Goal: Information Seeking & Learning: Learn about a topic

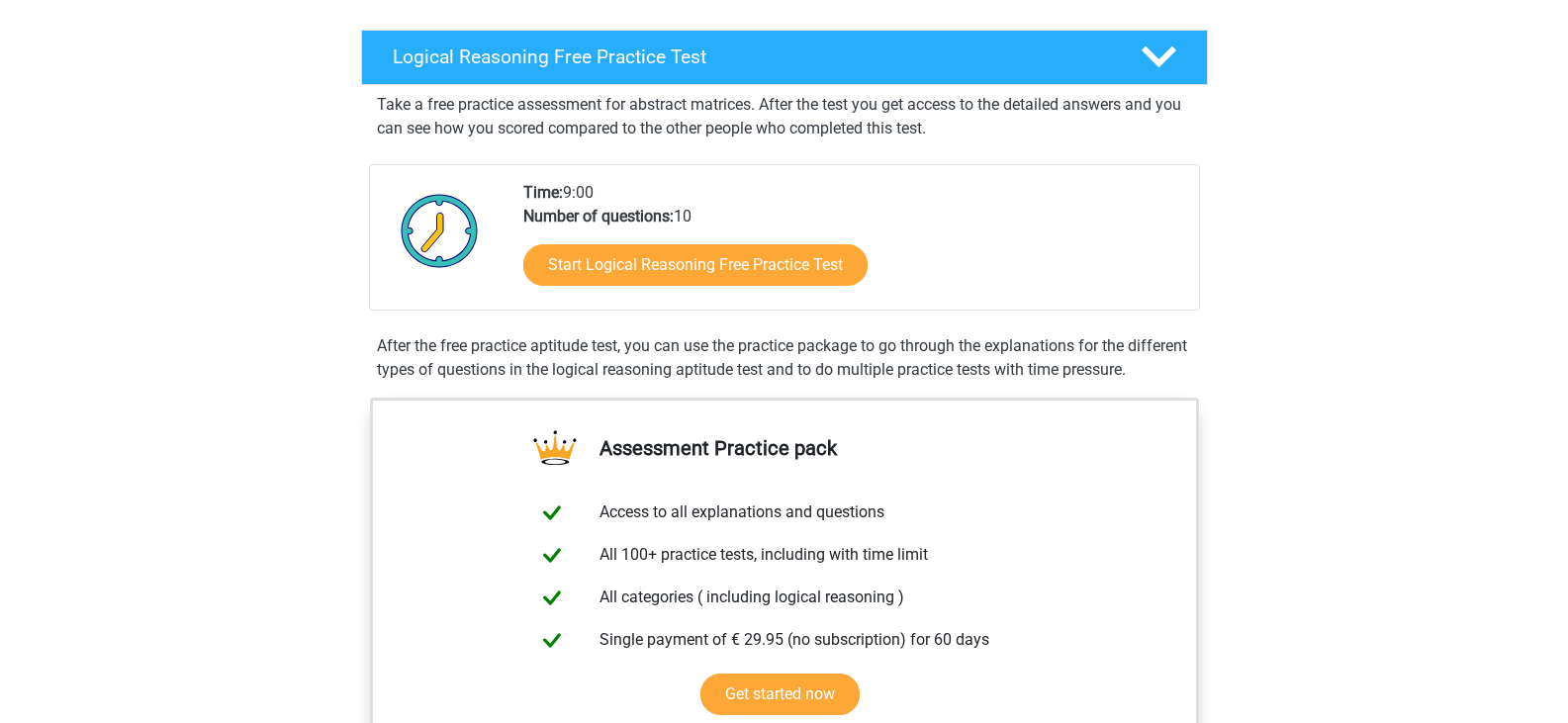
scroll to position [396, 0]
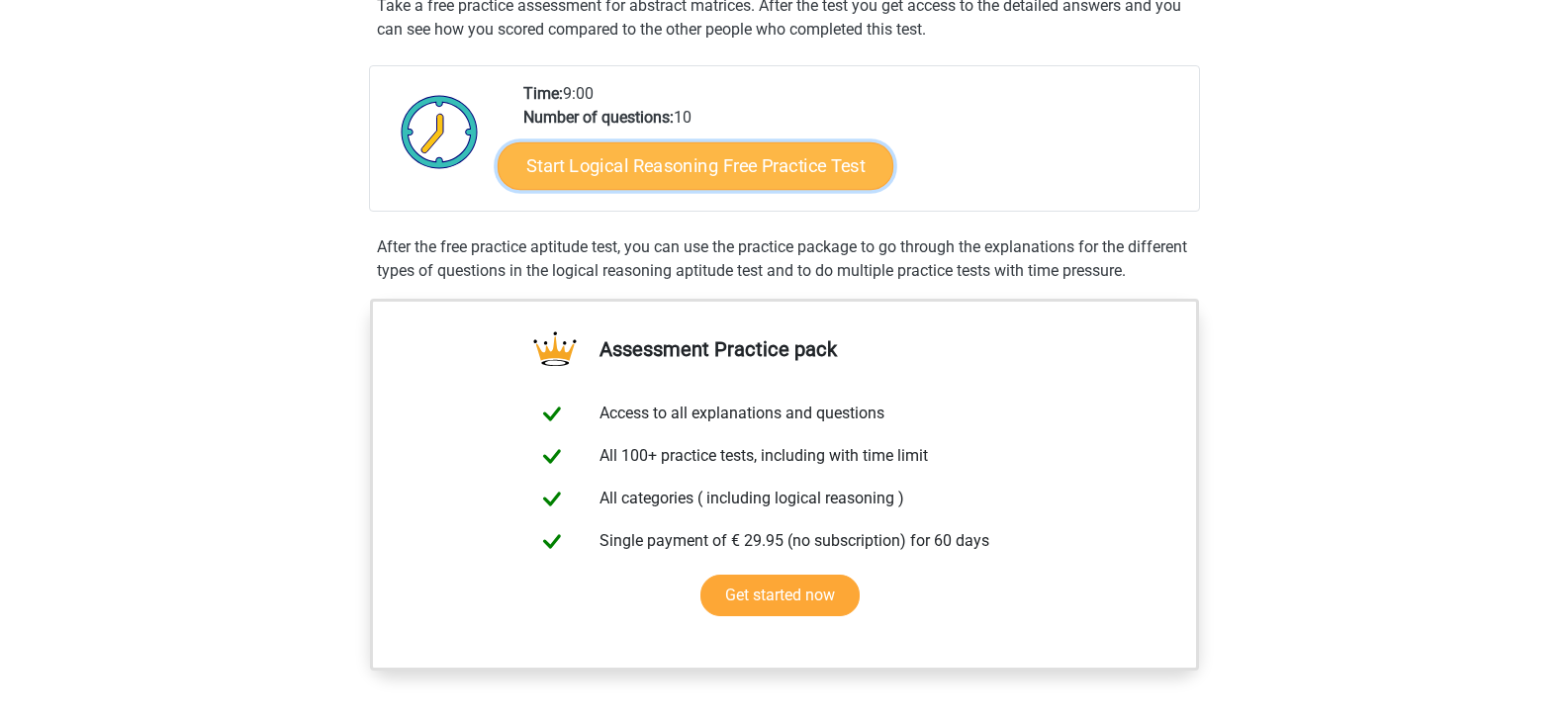
click at [699, 184] on link "Start Logical Reasoning Free Practice Test" at bounding box center [695, 166] width 396 height 48
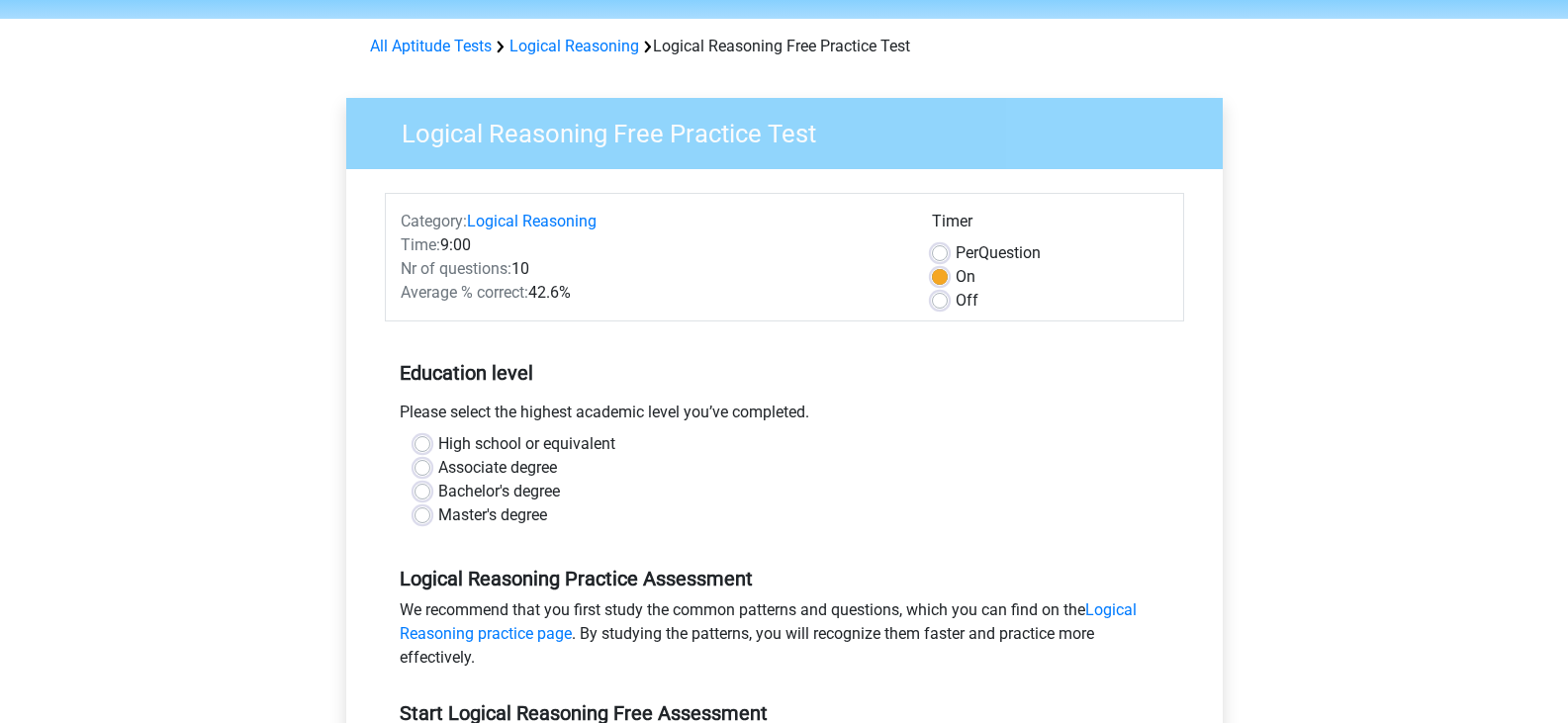
scroll to position [99, 0]
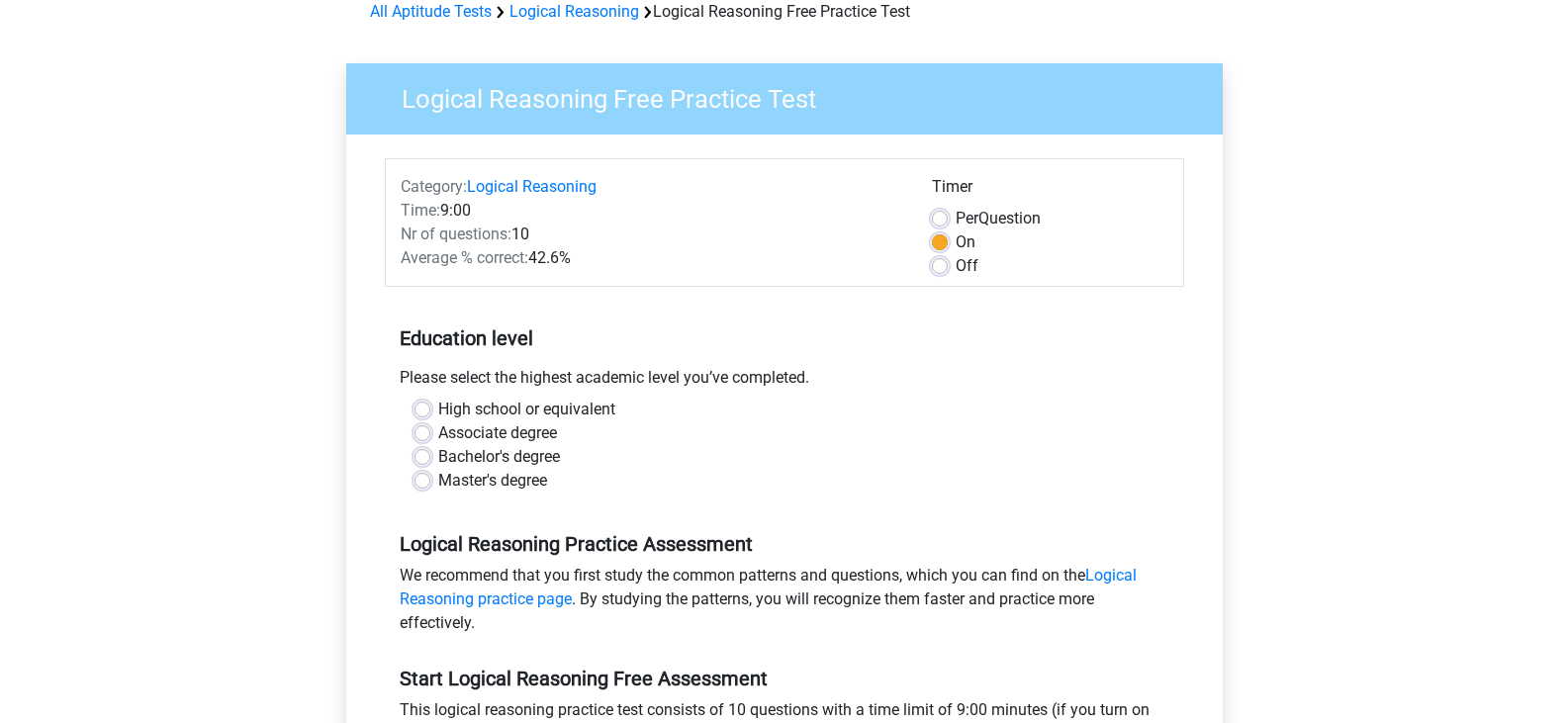
click at [438, 410] on label "High school or equivalent" at bounding box center [527, 410] width 178 height 24
click at [426, 410] on input "High school or equivalent" at bounding box center [423, 408] width 16 height 20
radio input "true"
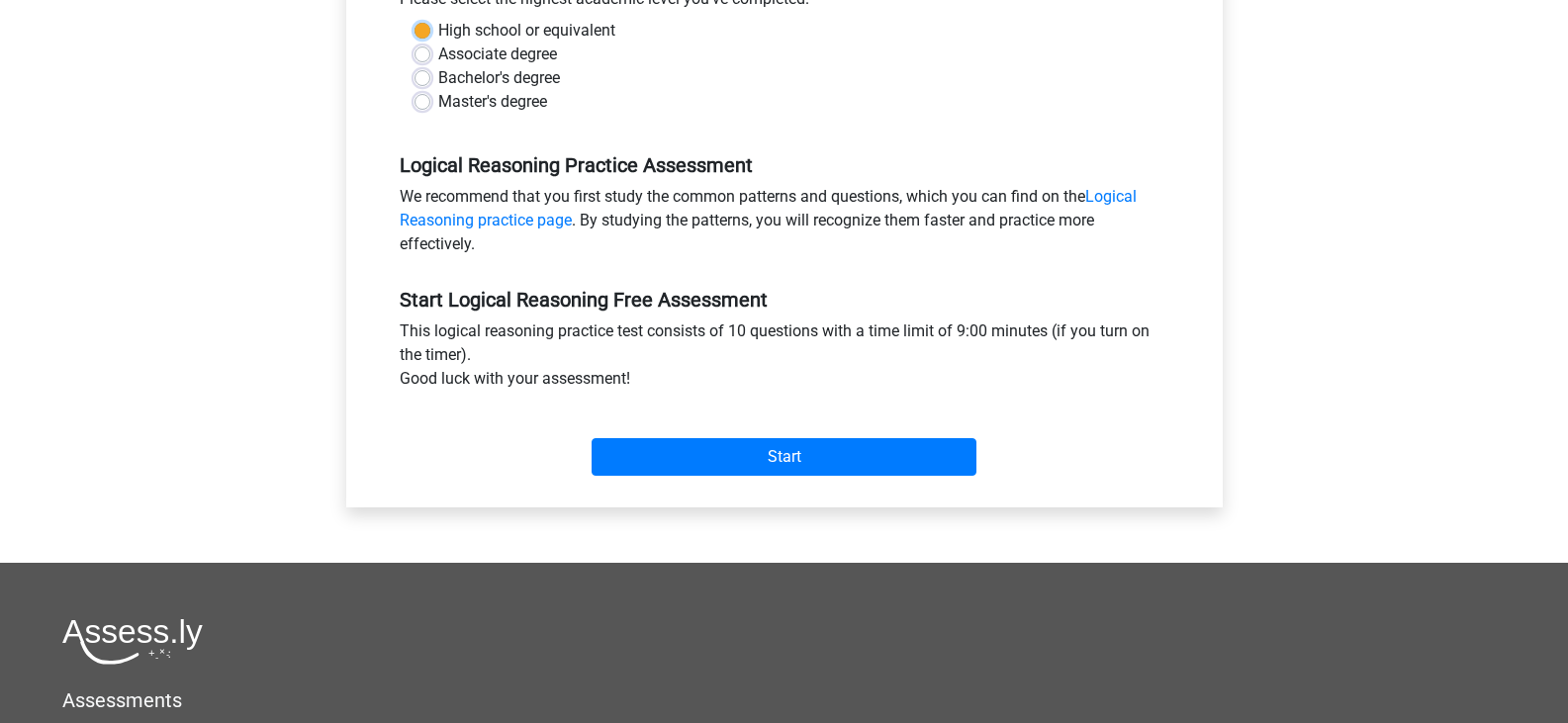
scroll to position [495, 0]
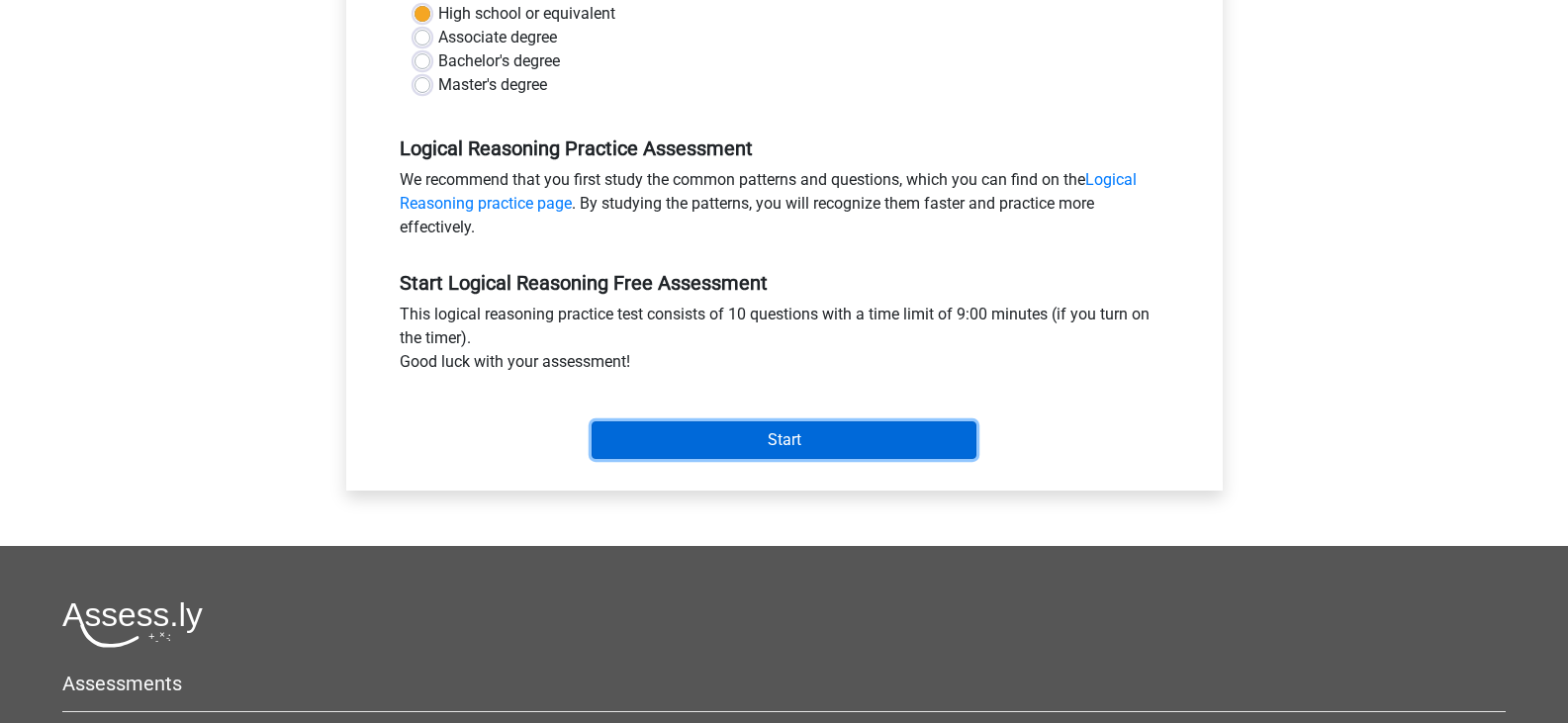
click at [825, 436] on input "Start" at bounding box center [784, 441] width 385 height 38
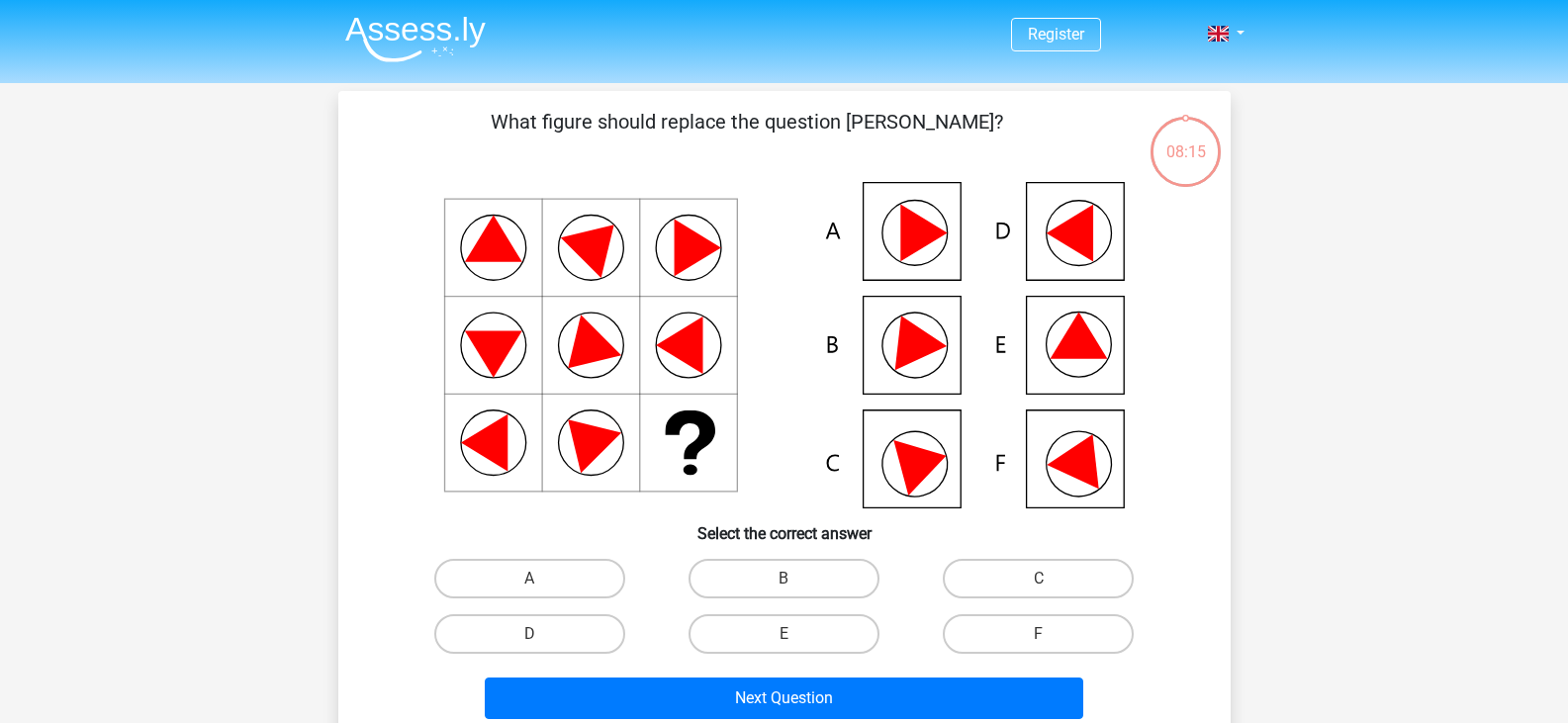
click at [886, 257] on icon at bounding box center [785, 345] width 798 height 326
click at [549, 574] on label "A" at bounding box center [530, 579] width 191 height 40
click at [543, 578] on input "A" at bounding box center [536, 584] width 13 height 13
radio input "true"
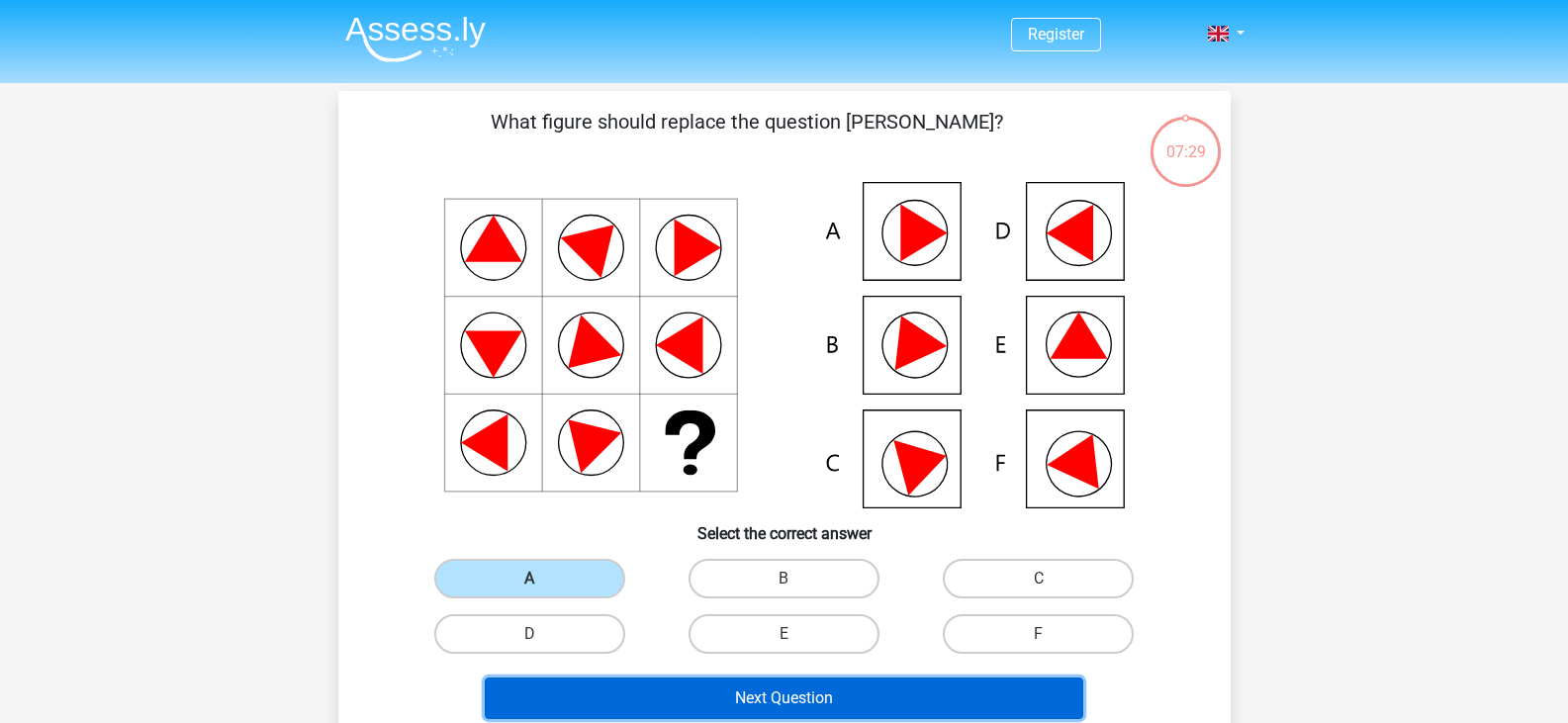
click at [658, 709] on button "Next Question" at bounding box center [784, 699] width 598 height 42
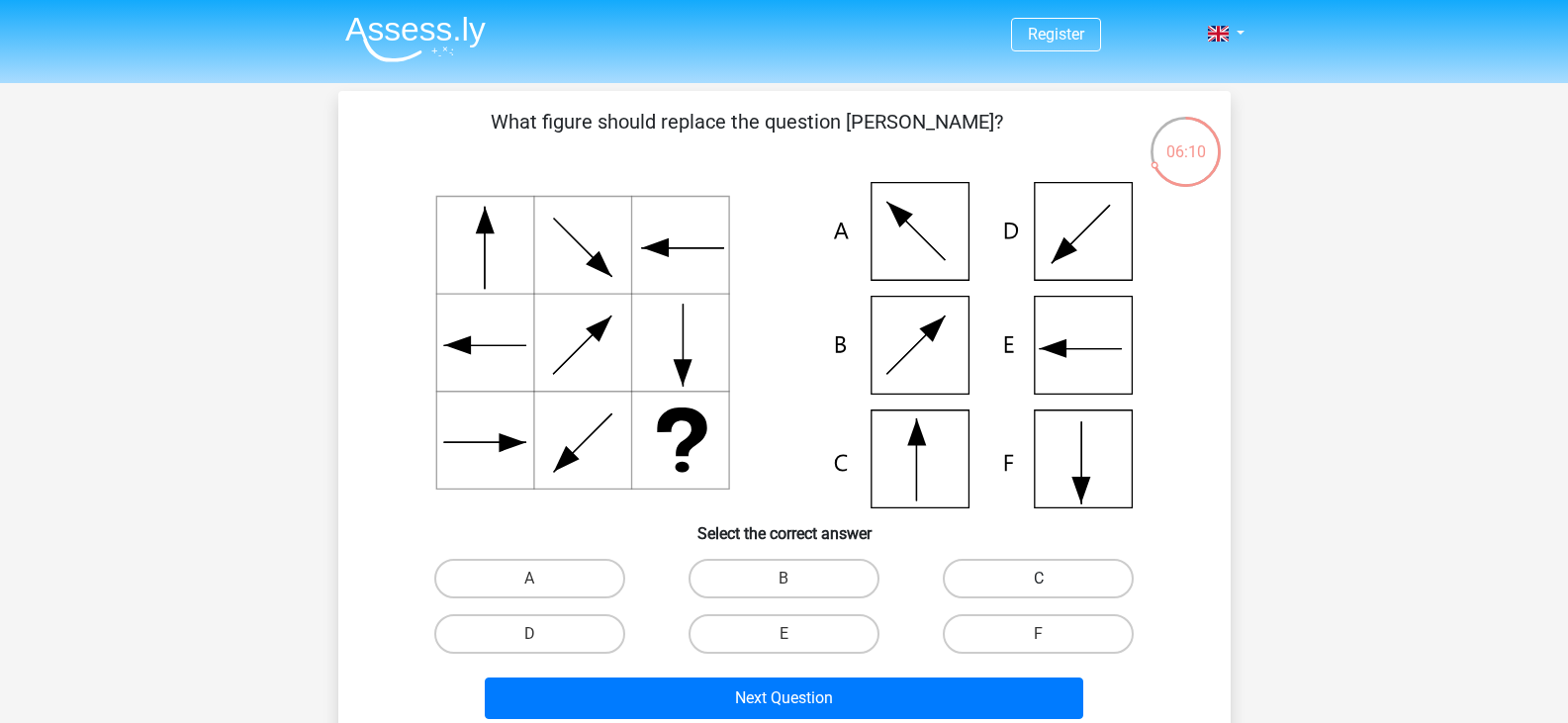
drag, startPoint x: 1078, startPoint y: 563, endPoint x: 1078, endPoint y: 588, distance: 25.0
click at [1080, 572] on label "C" at bounding box center [1037, 579] width 191 height 40
click at [1052, 578] on input "C" at bounding box center [1045, 584] width 13 height 13
radio input "true"
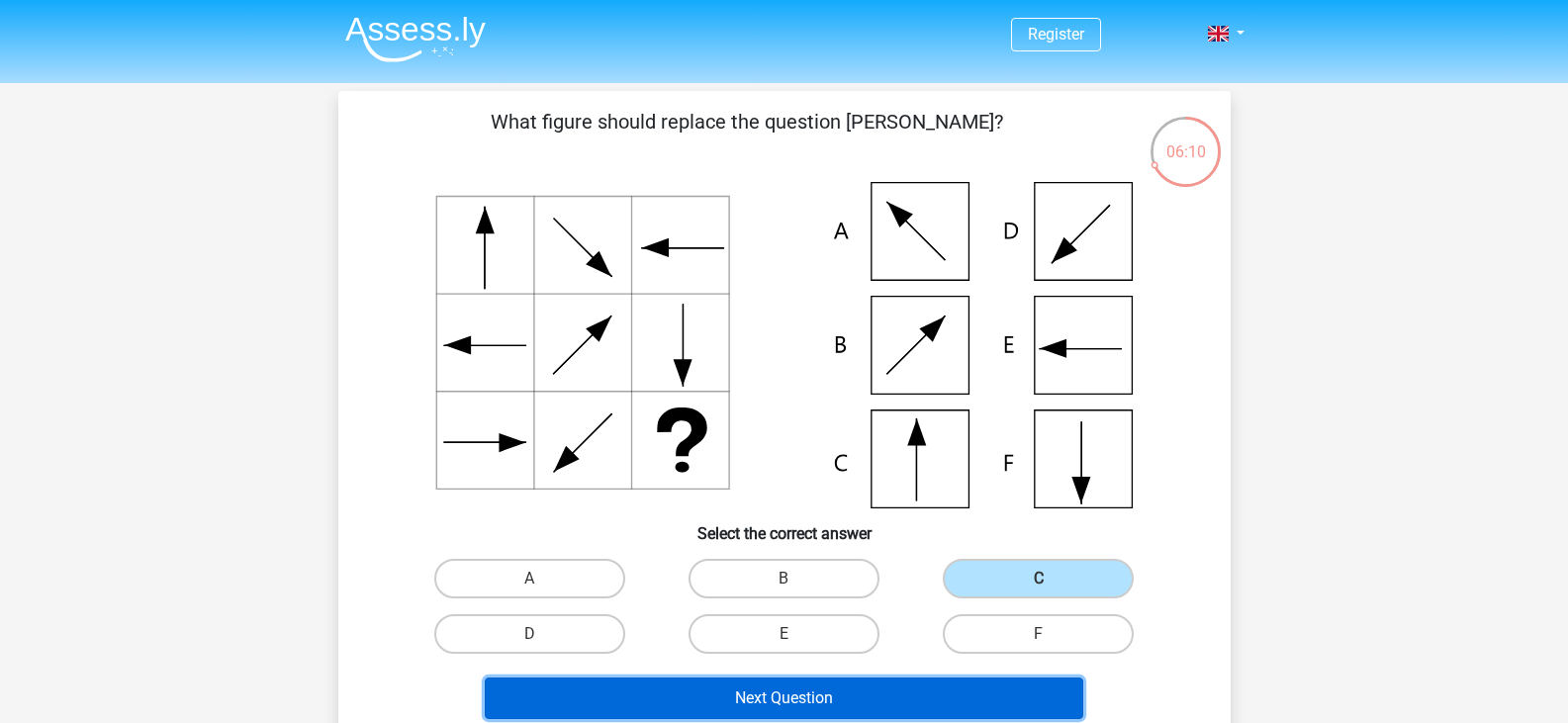
click at [921, 691] on button "Next Question" at bounding box center [784, 699] width 598 height 42
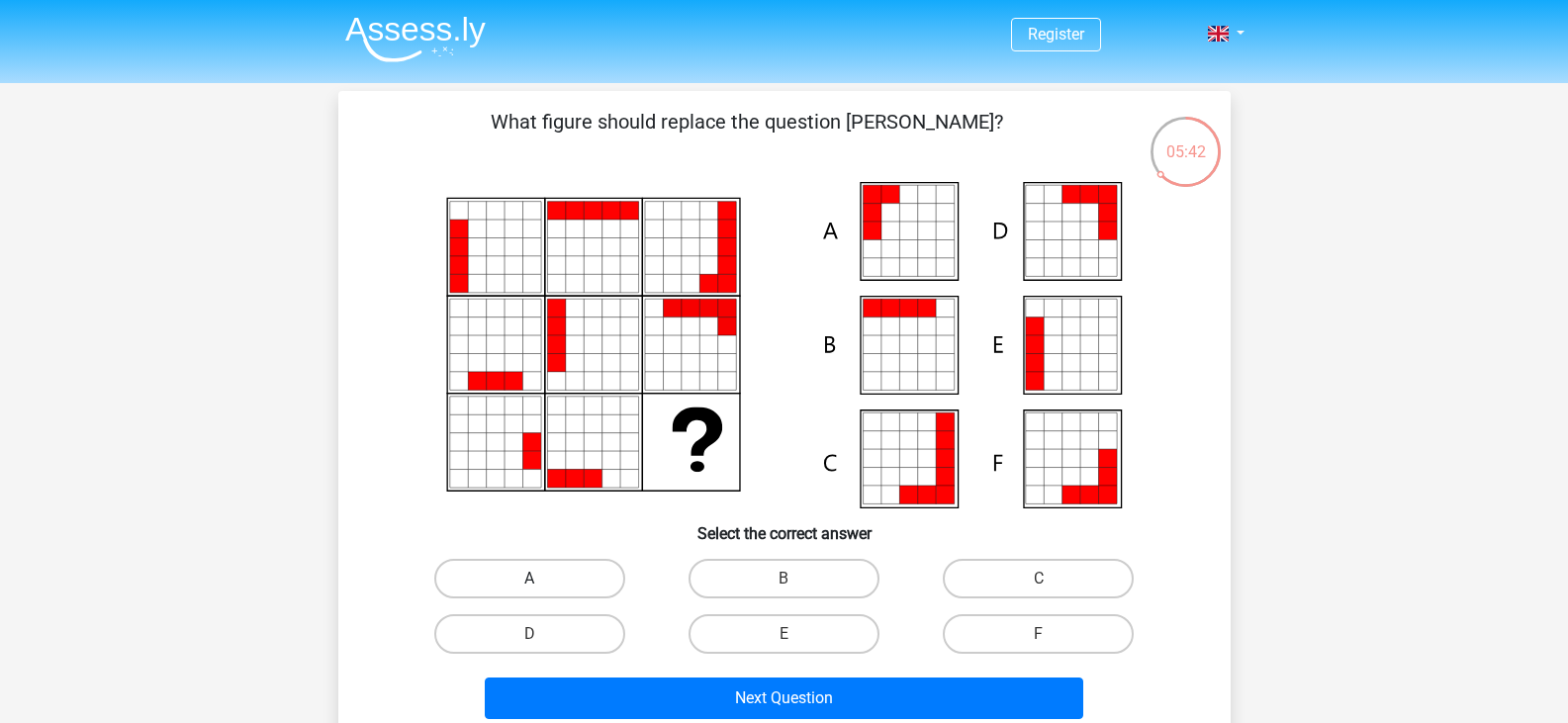
click at [573, 579] on label "A" at bounding box center [530, 579] width 191 height 40
click at [543, 579] on input "A" at bounding box center [536, 584] width 13 height 13
radio input "true"
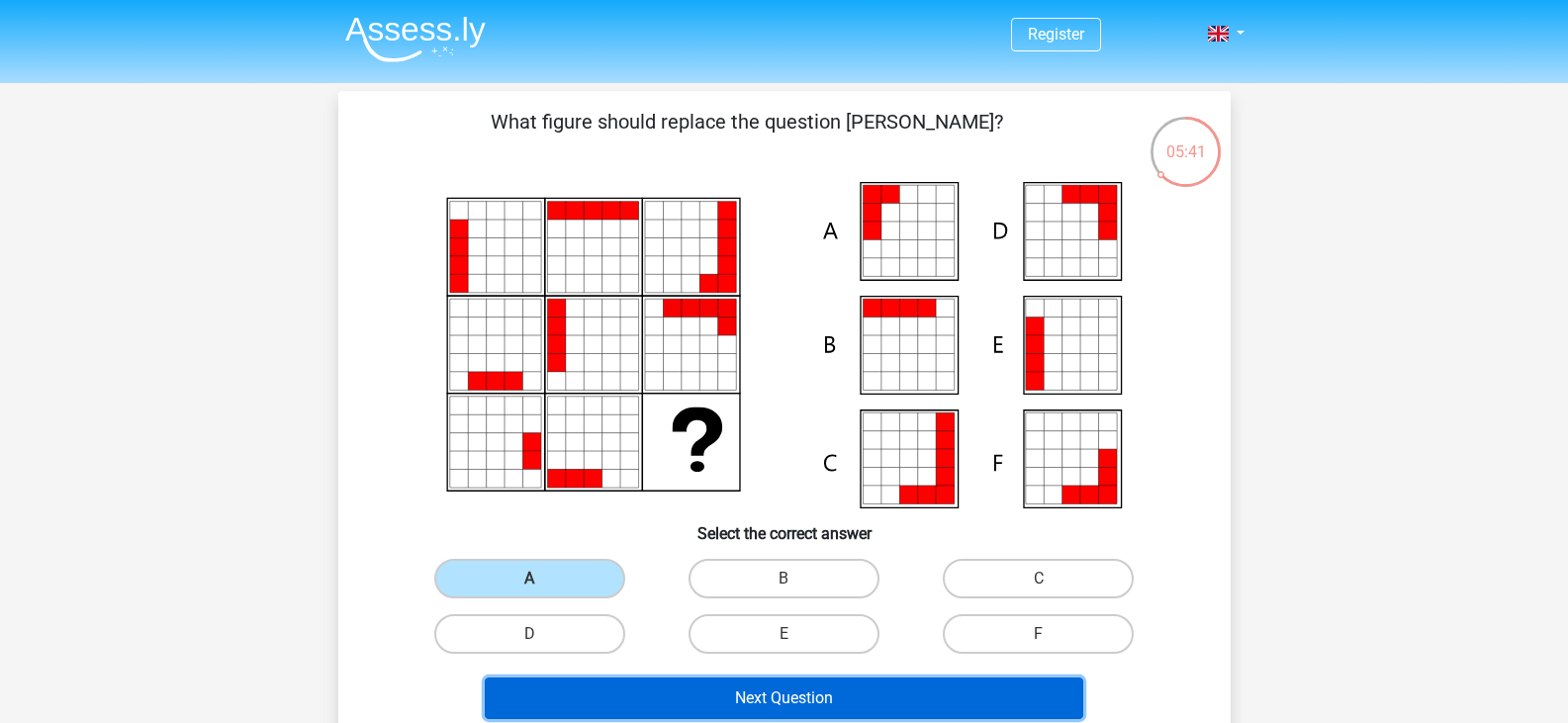
click at [679, 695] on button "Next Question" at bounding box center [784, 699] width 598 height 42
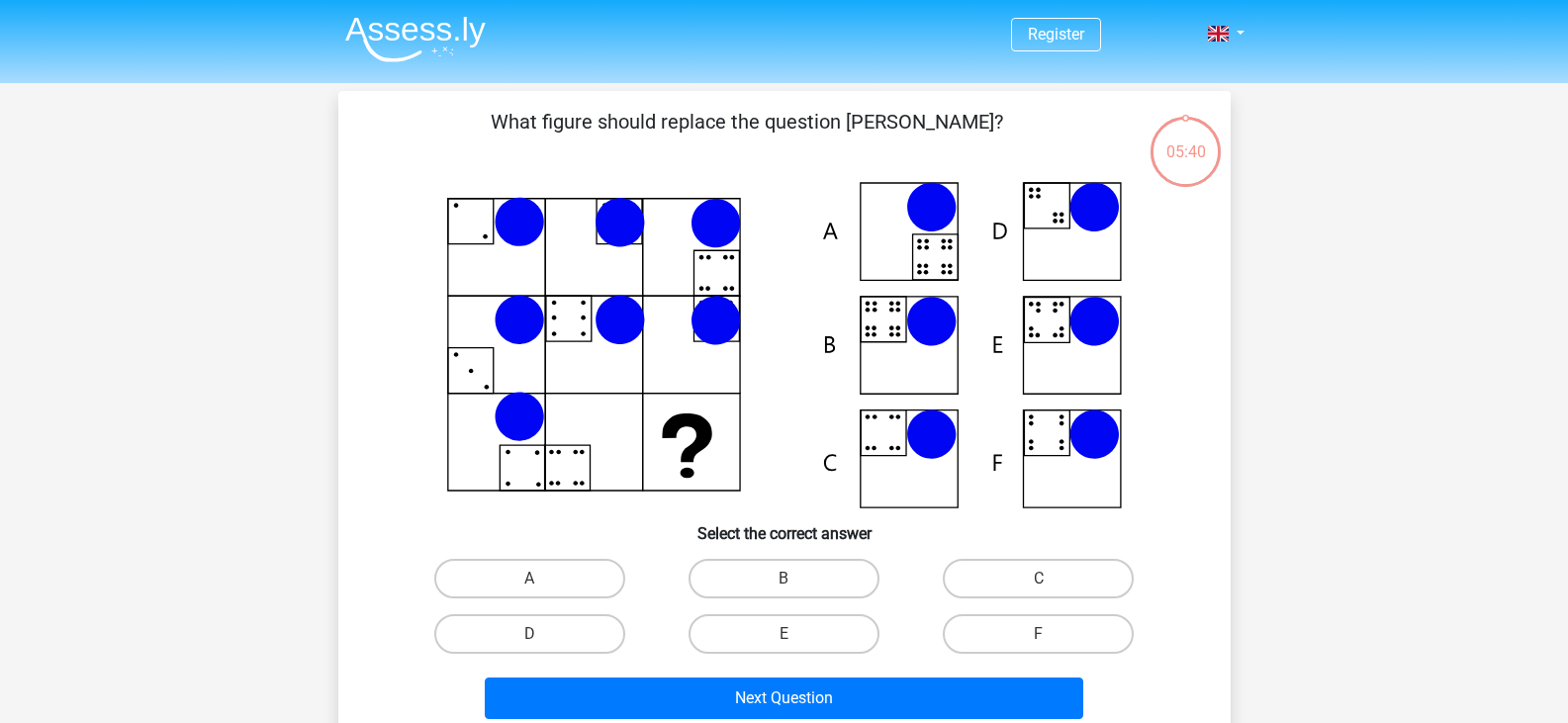
scroll to position [91, 0]
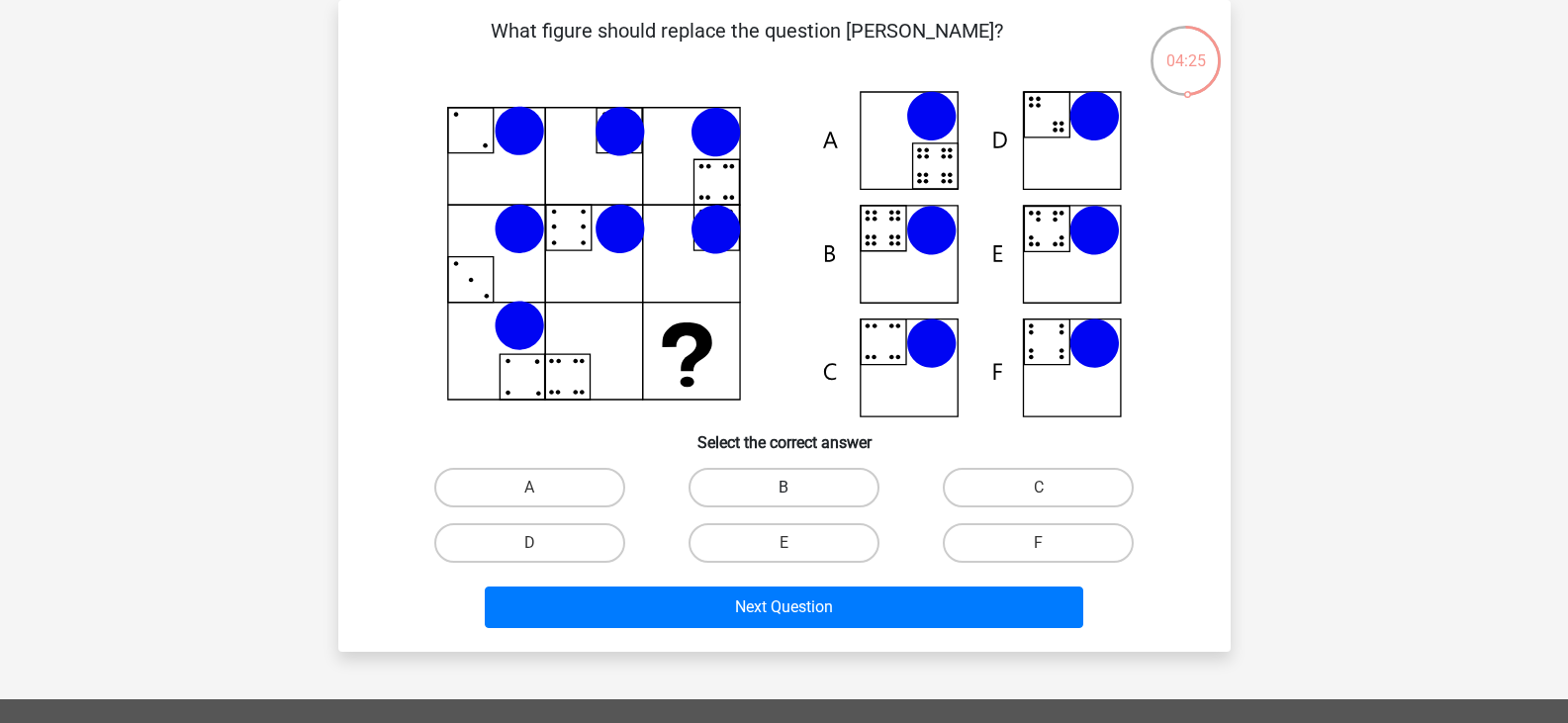
click at [757, 478] on label "B" at bounding box center [784, 488] width 191 height 40
click at [784, 488] on input "B" at bounding box center [790, 494] width 13 height 13
radio input "true"
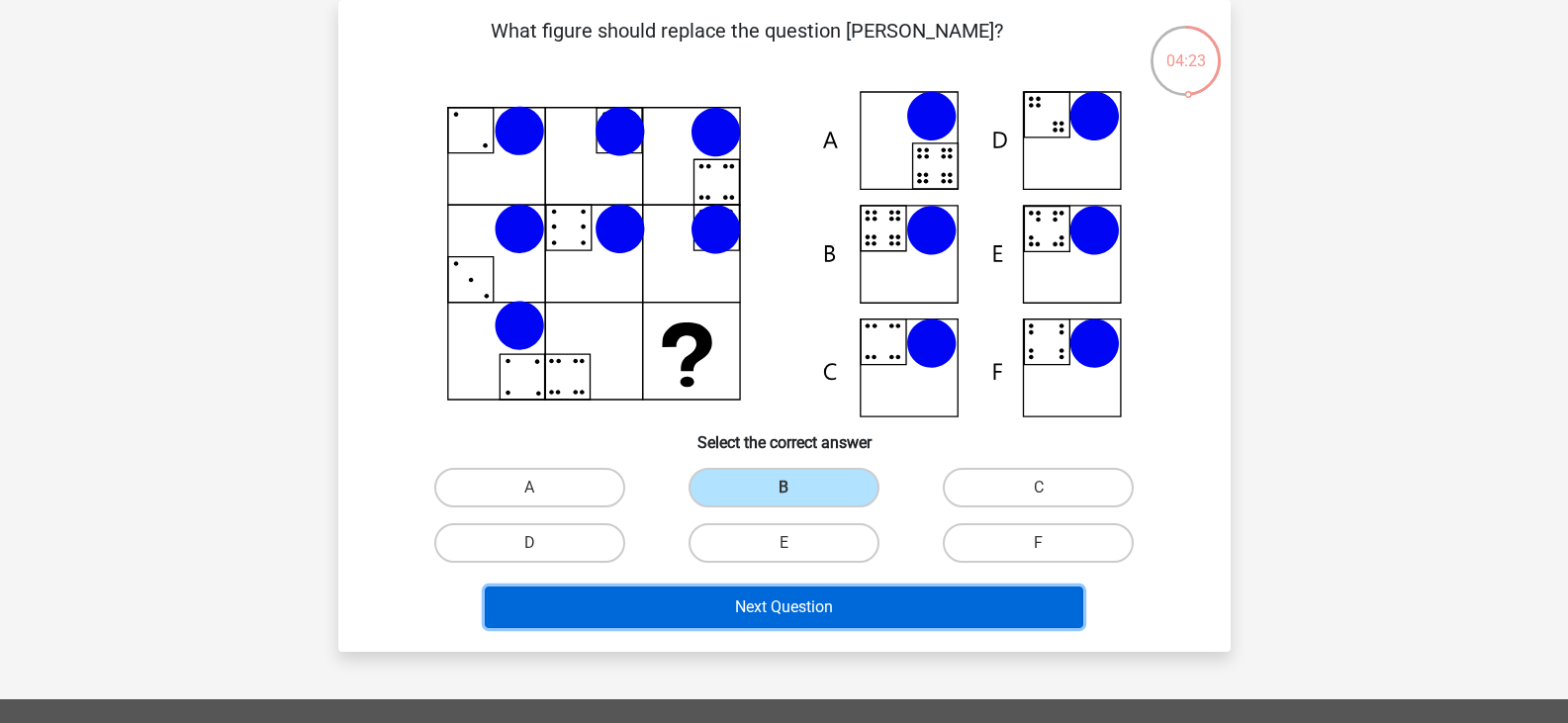
click at [760, 589] on button "Next Question" at bounding box center [784, 607] width 598 height 42
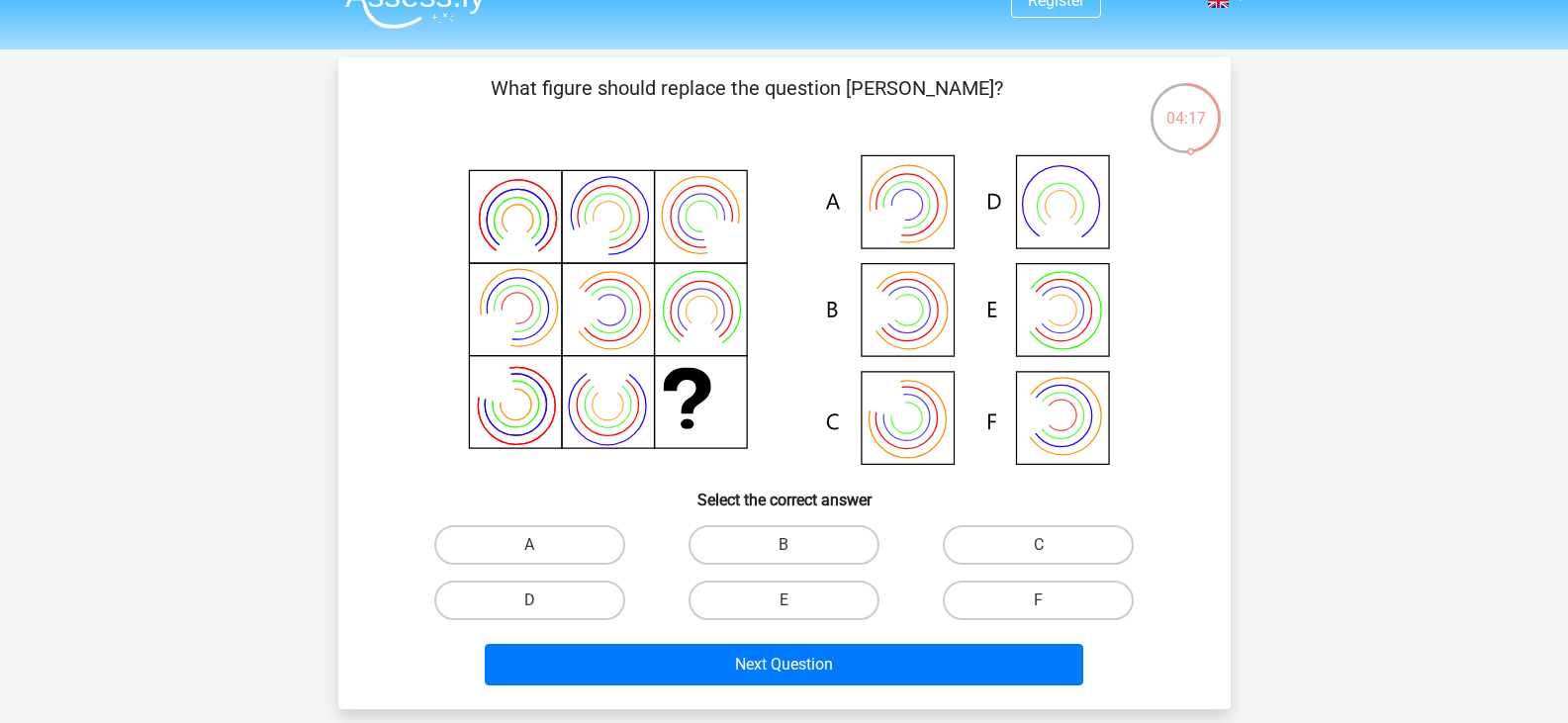
scroll to position [0, 0]
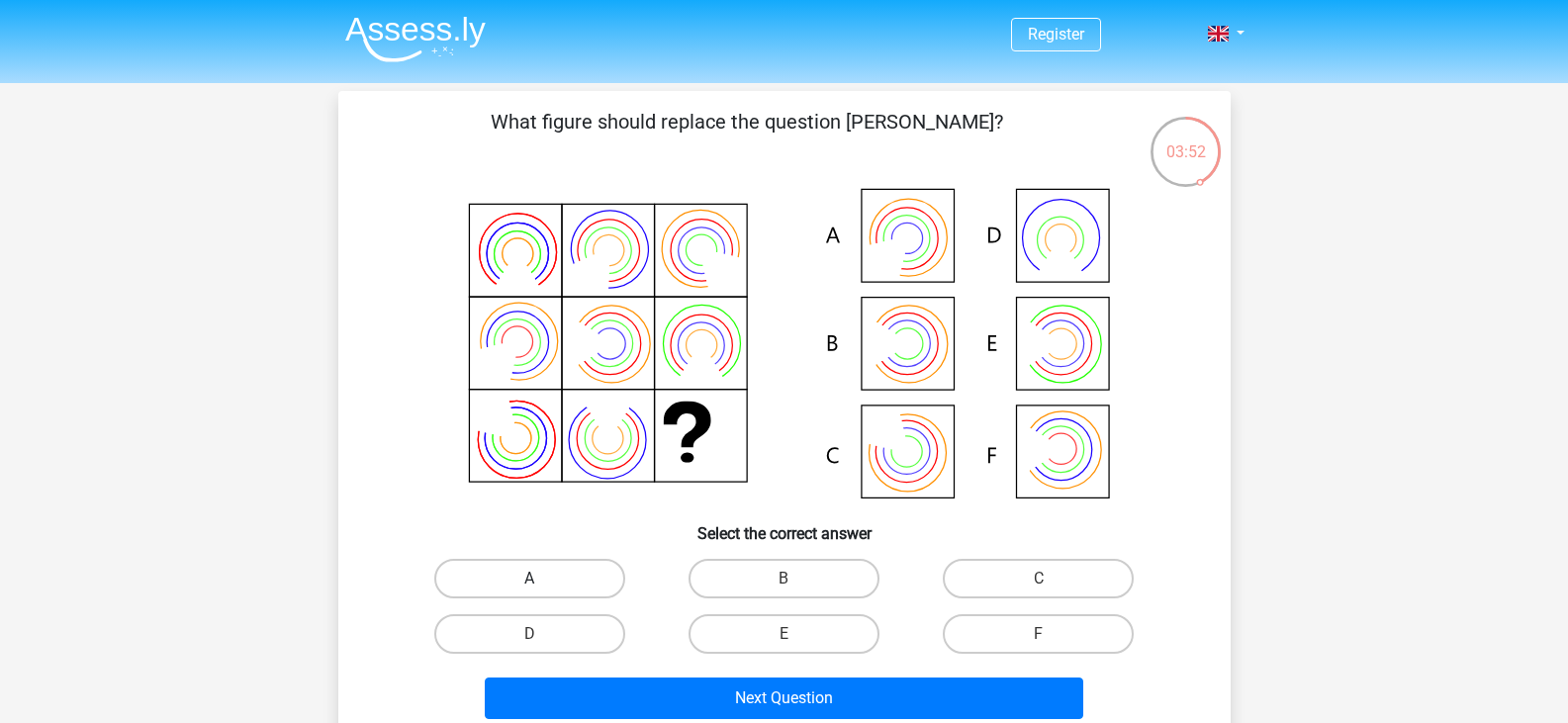
click at [575, 578] on label "A" at bounding box center [530, 579] width 191 height 40
click at [543, 578] on input "A" at bounding box center [536, 584] width 13 height 13
radio input "true"
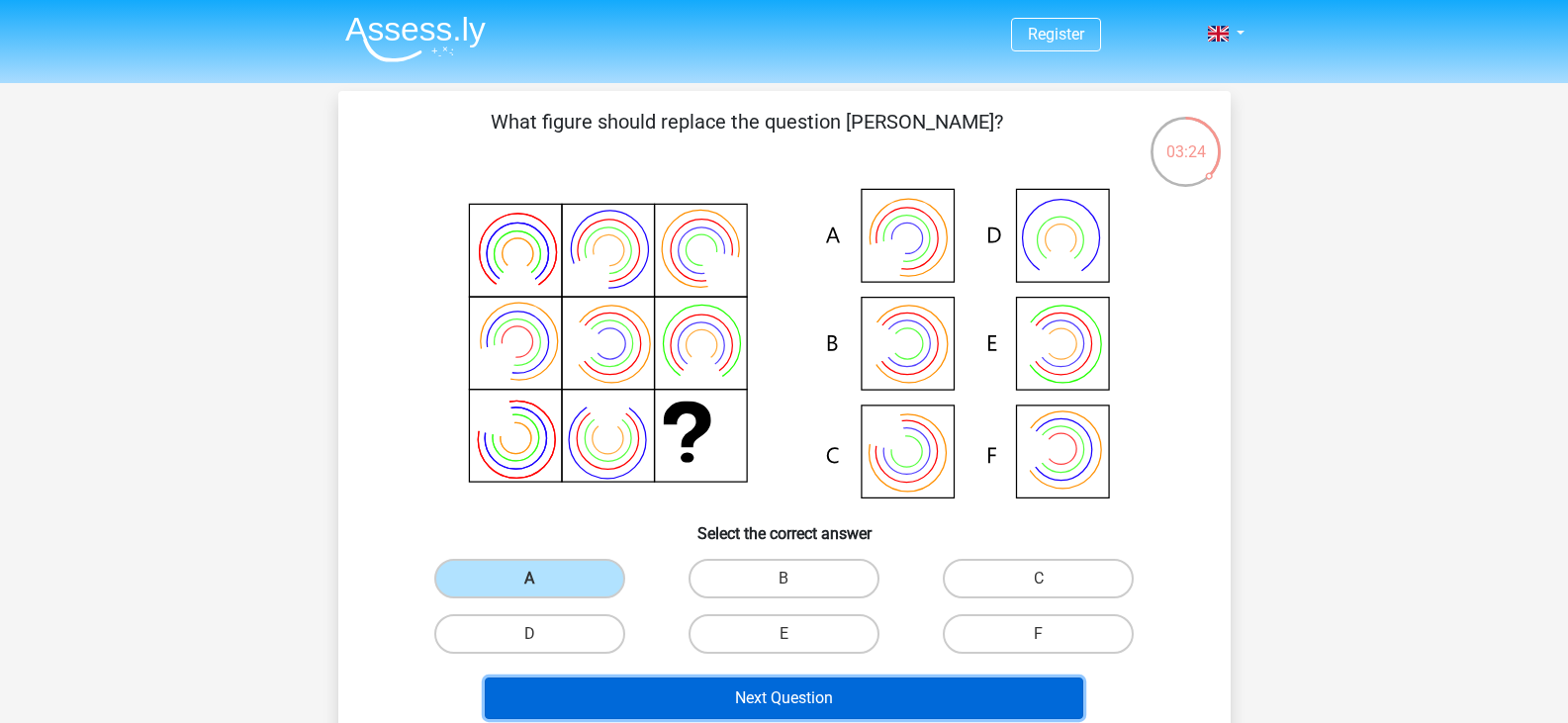
click at [717, 689] on button "Next Question" at bounding box center [784, 699] width 598 height 42
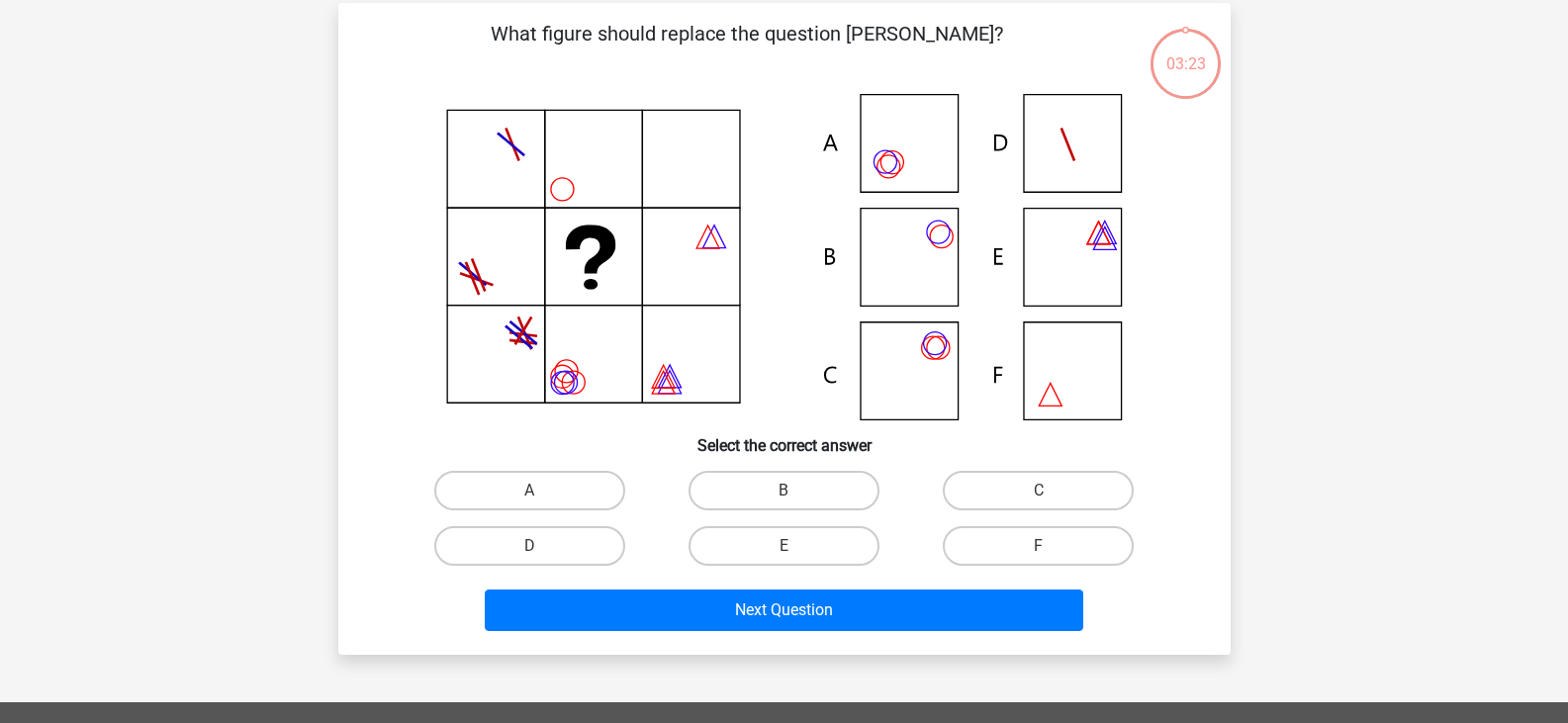
scroll to position [91, 0]
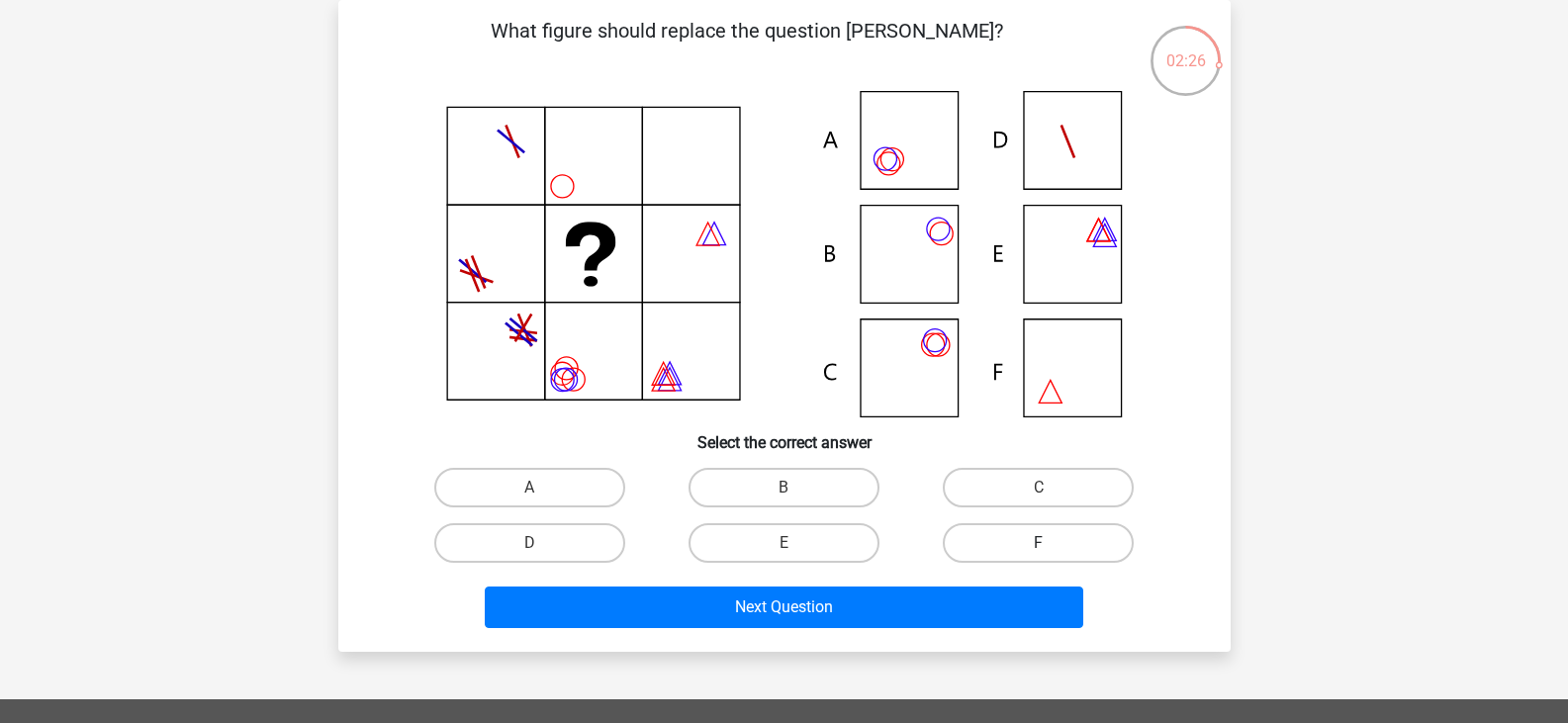
click at [962, 529] on label "F" at bounding box center [1037, 543] width 191 height 40
click at [1039, 543] on input "F" at bounding box center [1045, 549] width 13 height 13
radio input "true"
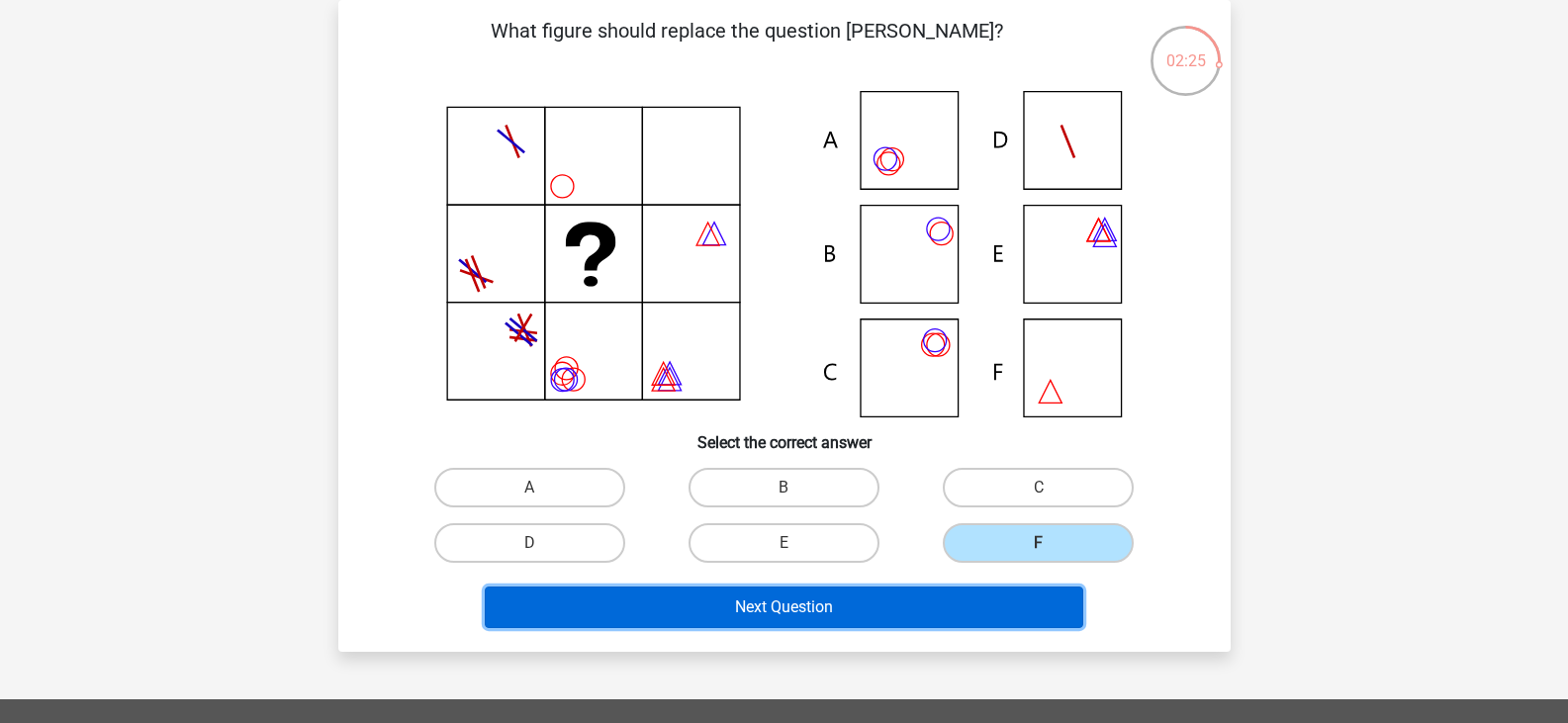
drag, startPoint x: 894, startPoint y: 599, endPoint x: 877, endPoint y: 590, distance: 19.2
click at [890, 600] on button "Next Question" at bounding box center [784, 607] width 598 height 42
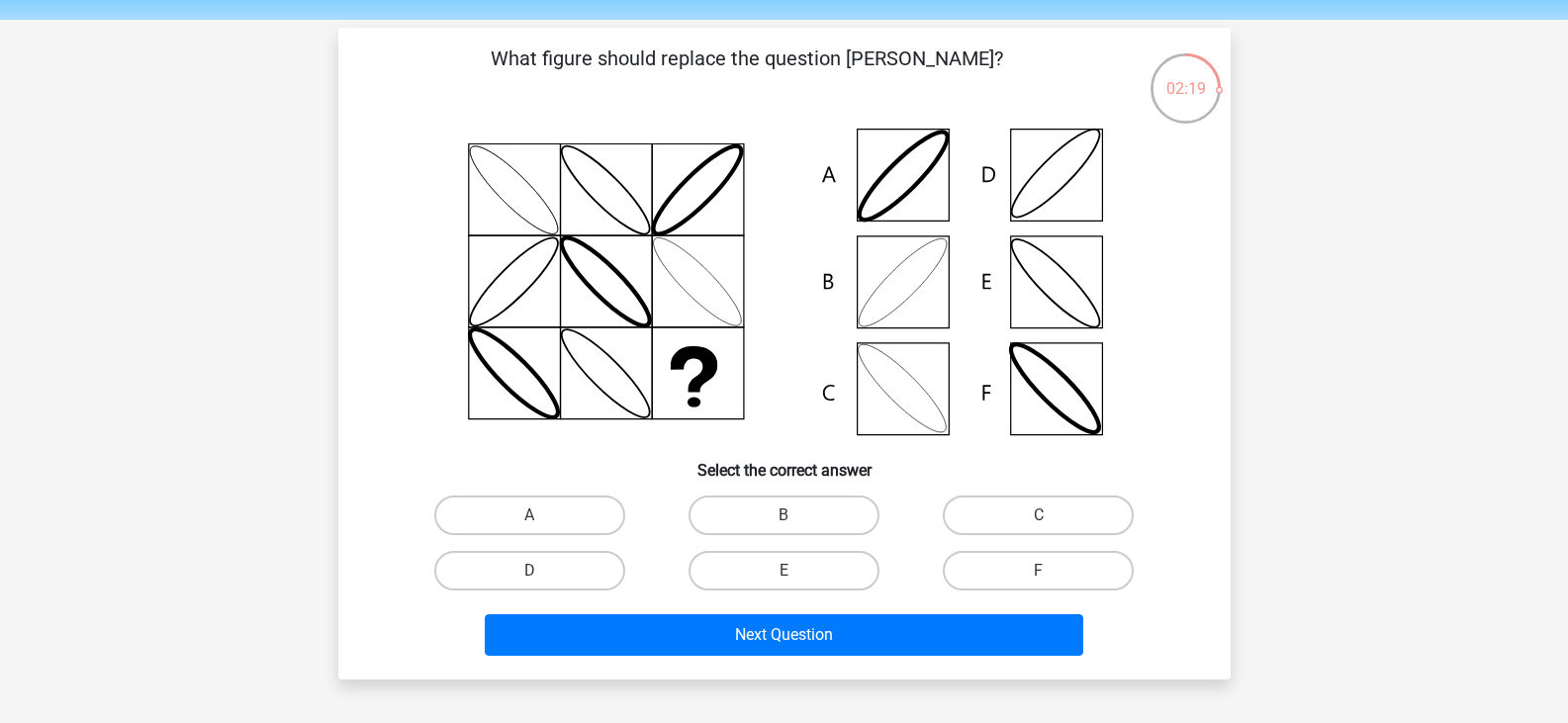
scroll to position [99, 0]
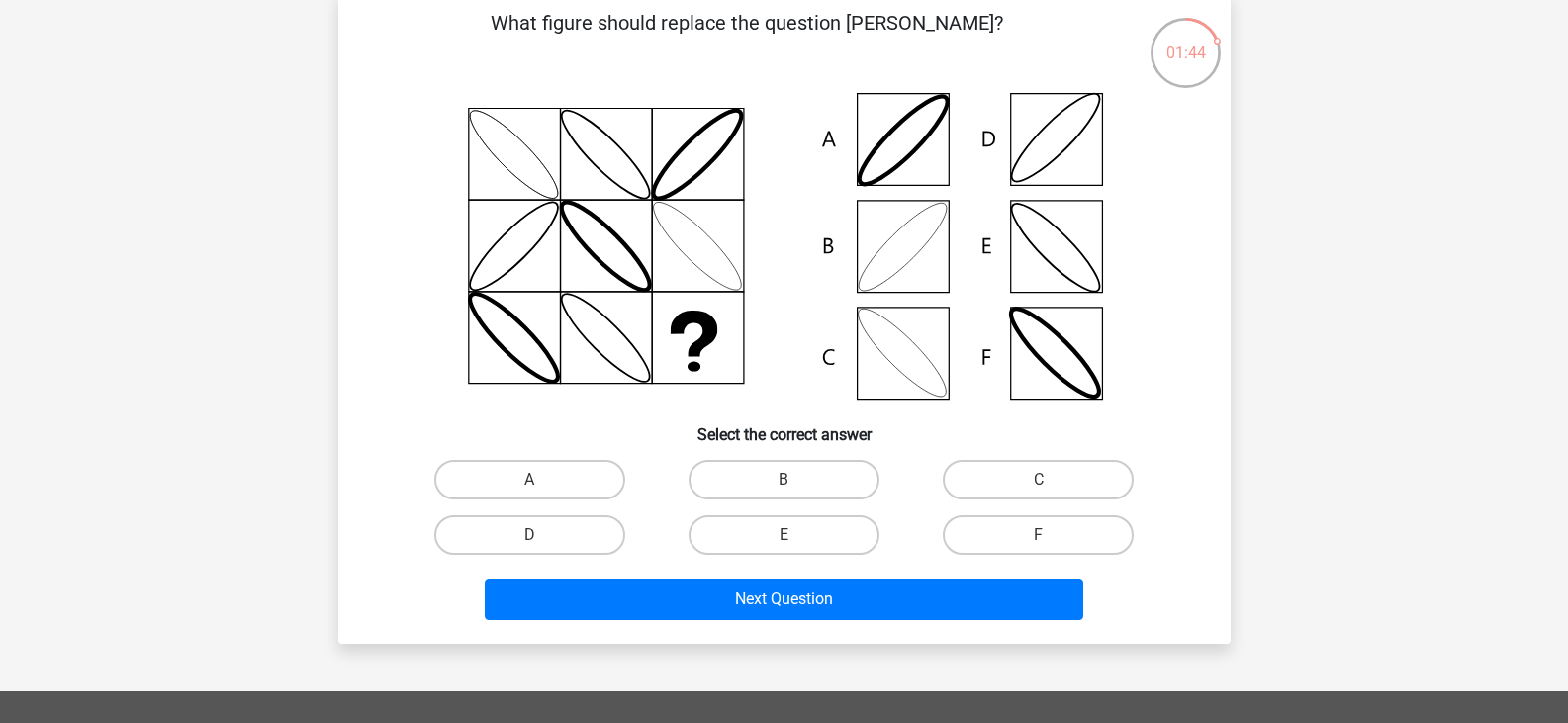
click at [564, 515] on div "D" at bounding box center [530, 536] width 254 height 56
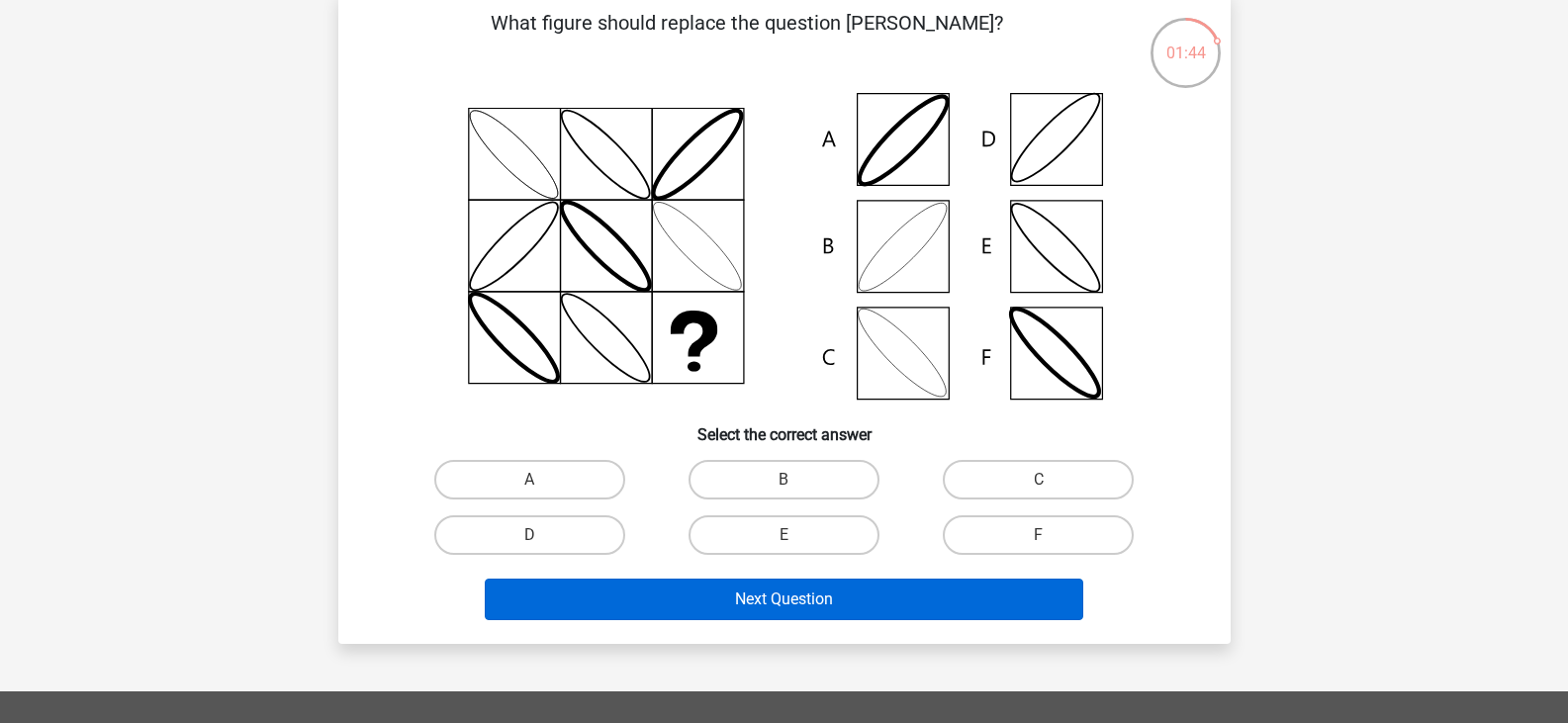
drag, startPoint x: 566, startPoint y: 537, endPoint x: 645, endPoint y: 588, distance: 94.0
click at [572, 537] on label "D" at bounding box center [530, 536] width 191 height 40
click at [543, 537] on input "D" at bounding box center [536, 542] width 13 height 13
radio input "true"
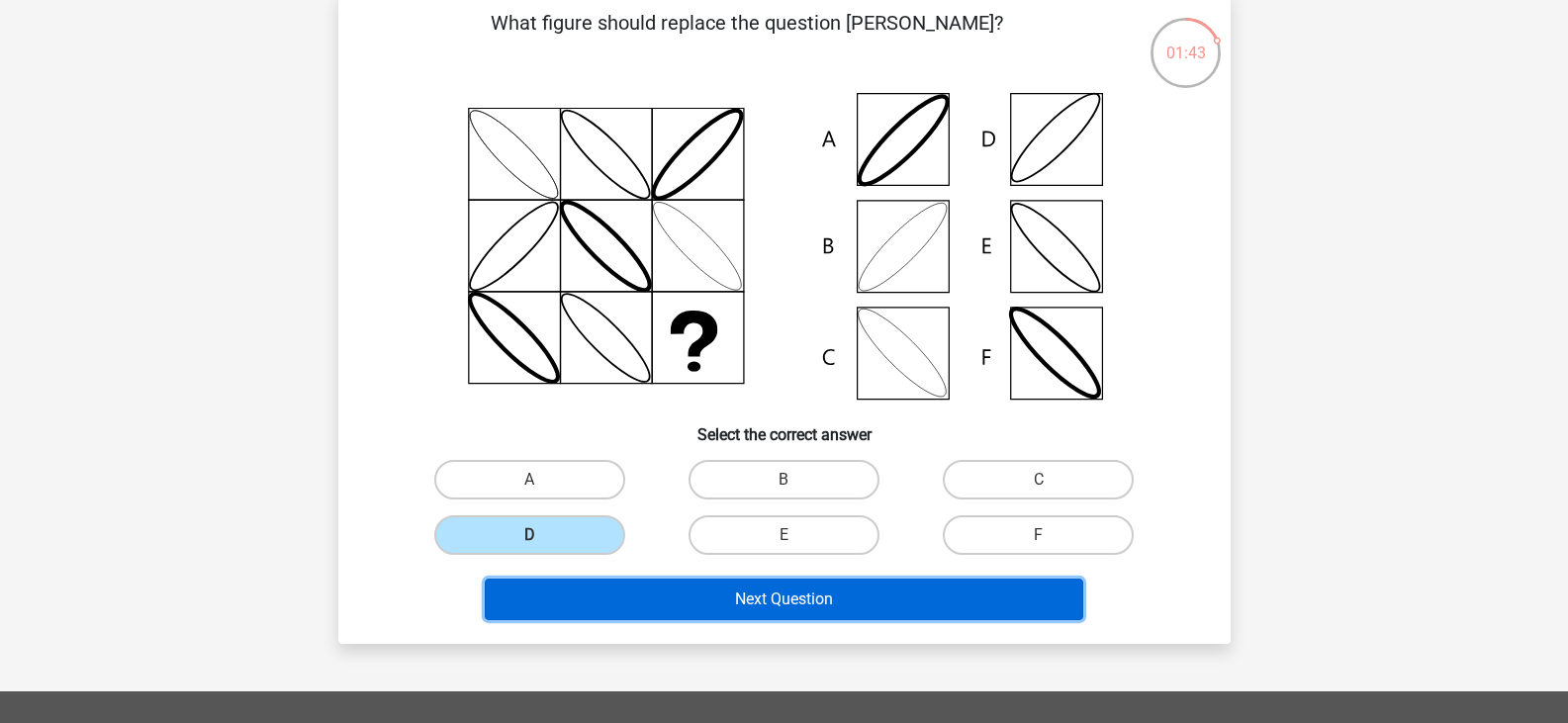
click at [655, 595] on button "Next Question" at bounding box center [784, 599] width 598 height 42
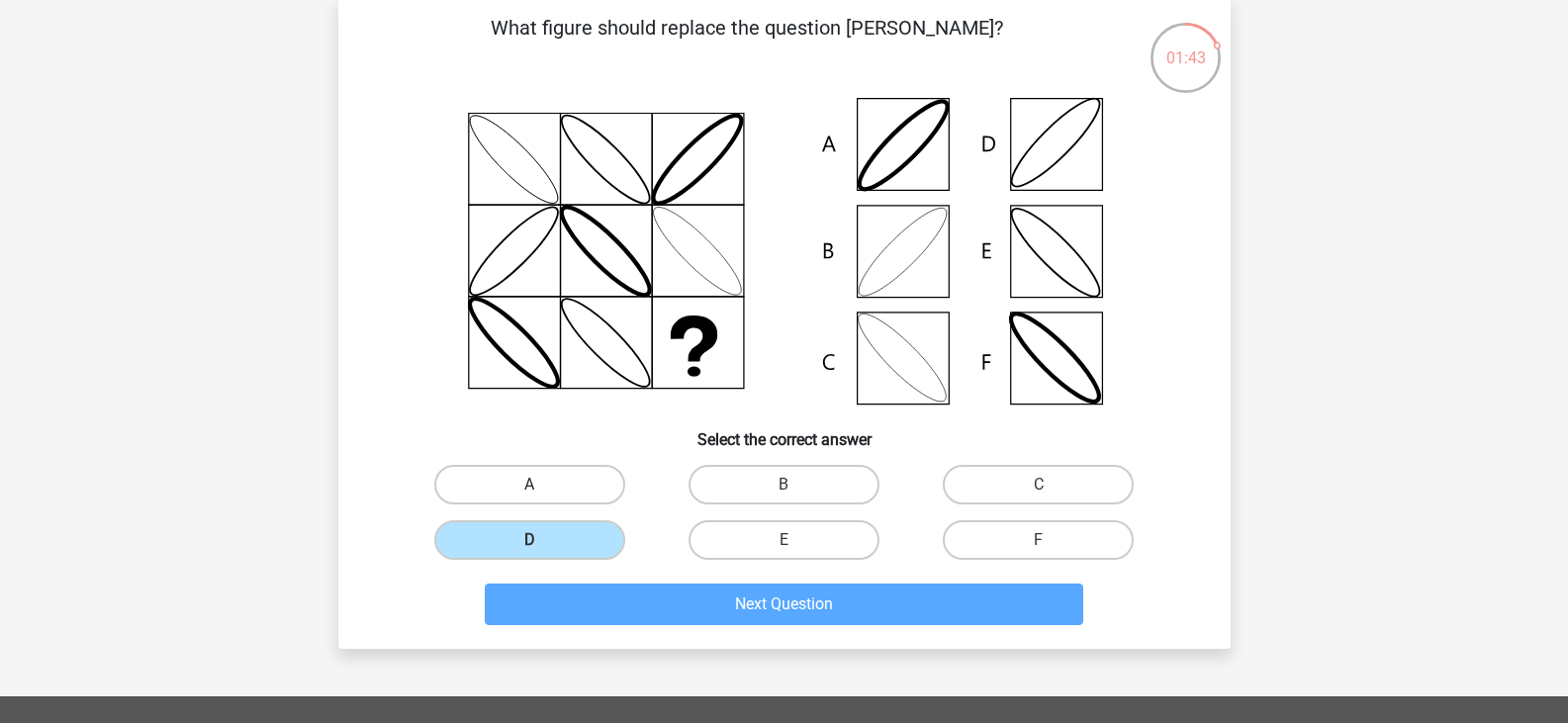
scroll to position [91, 0]
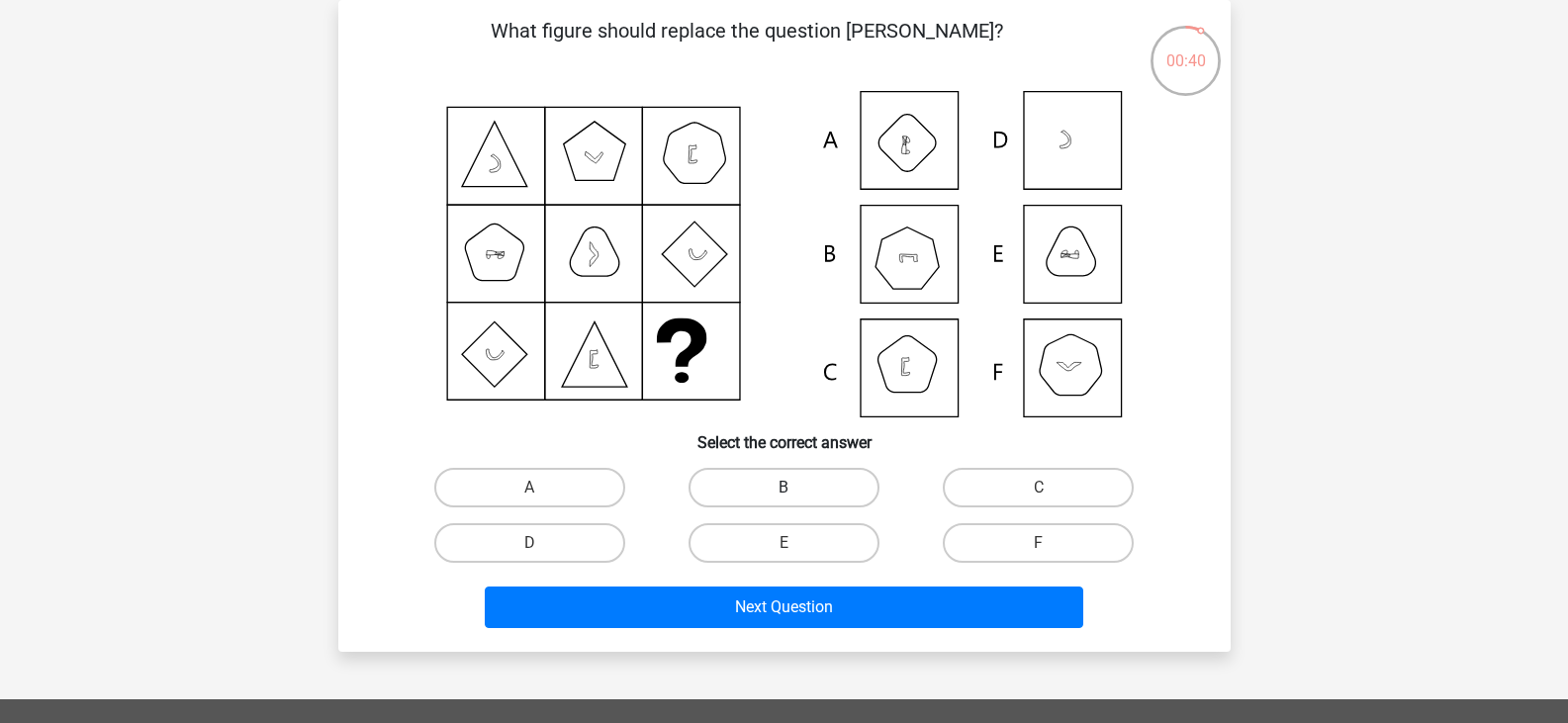
click at [779, 501] on label "B" at bounding box center [784, 488] width 191 height 40
click at [784, 501] on input "B" at bounding box center [790, 494] width 13 height 13
radio input "true"
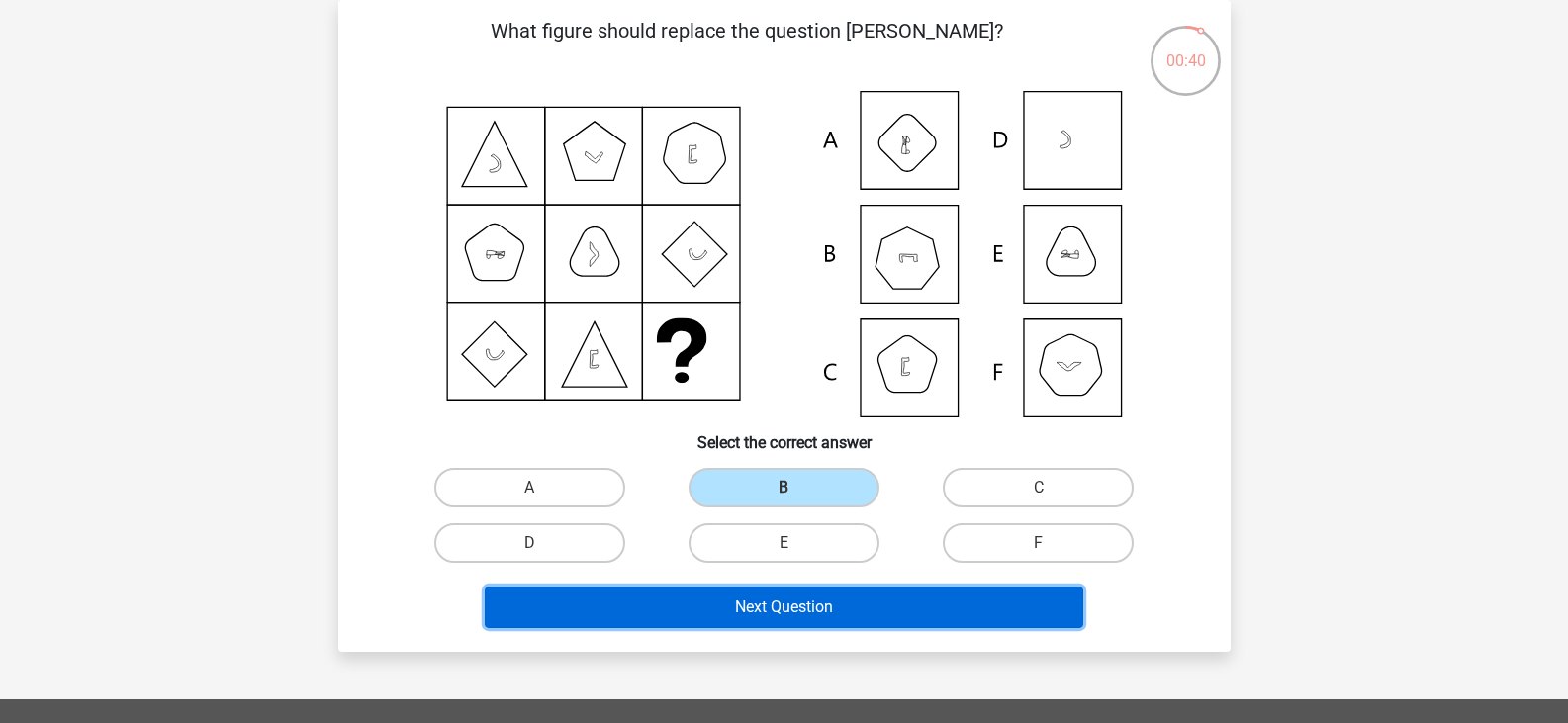
click at [850, 612] on button "Next Question" at bounding box center [784, 607] width 598 height 42
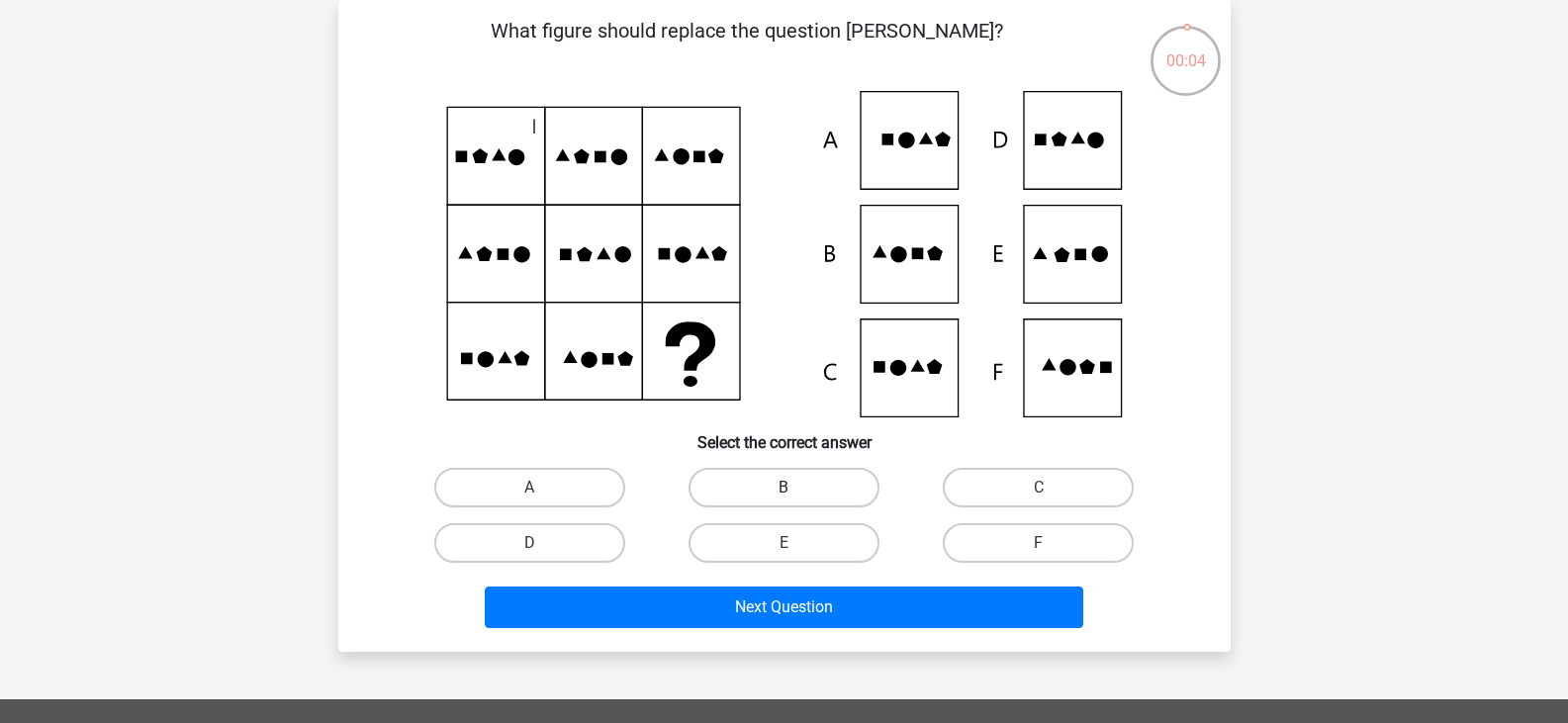
click at [785, 479] on label "B" at bounding box center [784, 488] width 191 height 40
click at [785, 488] on input "B" at bounding box center [790, 494] width 13 height 13
radio input "true"
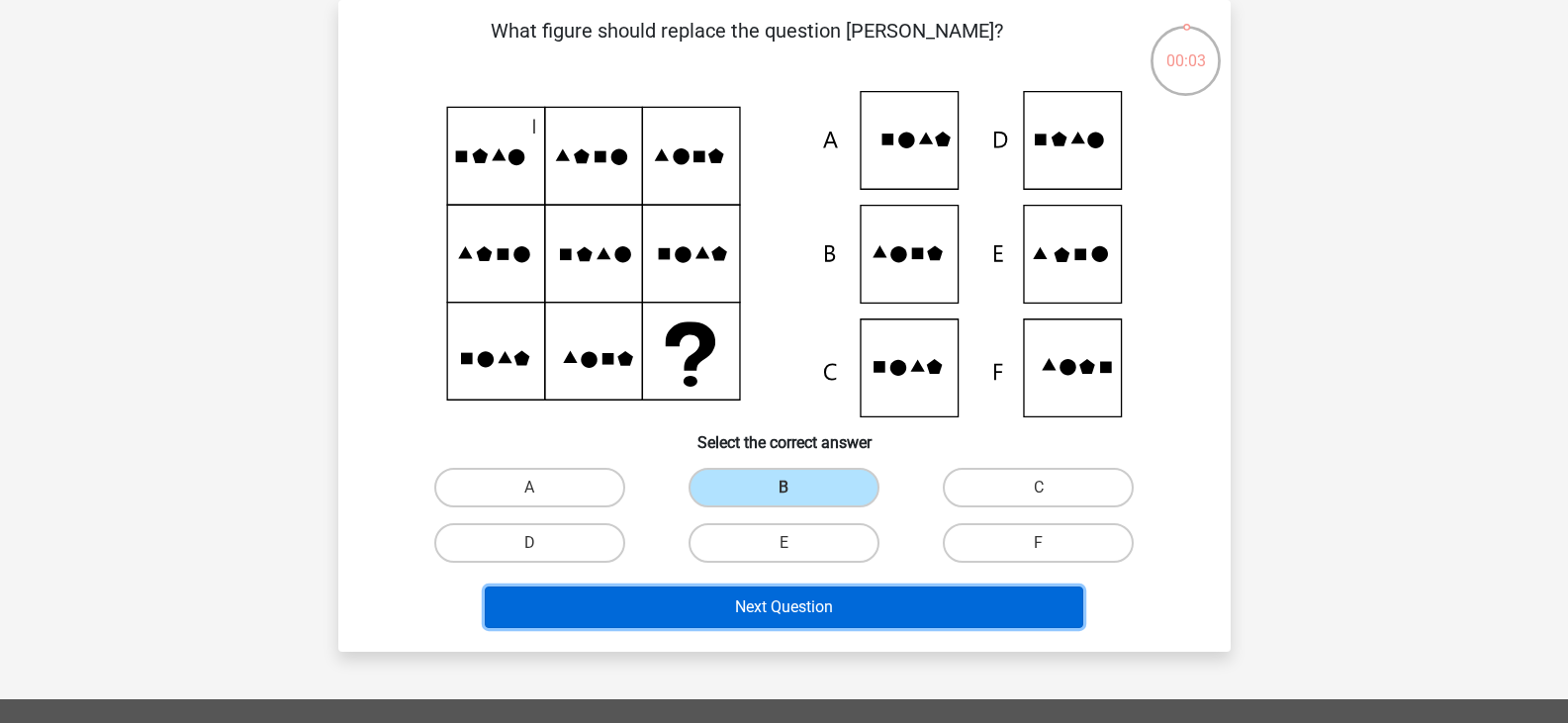
click at [817, 593] on button "Next Question" at bounding box center [784, 607] width 598 height 42
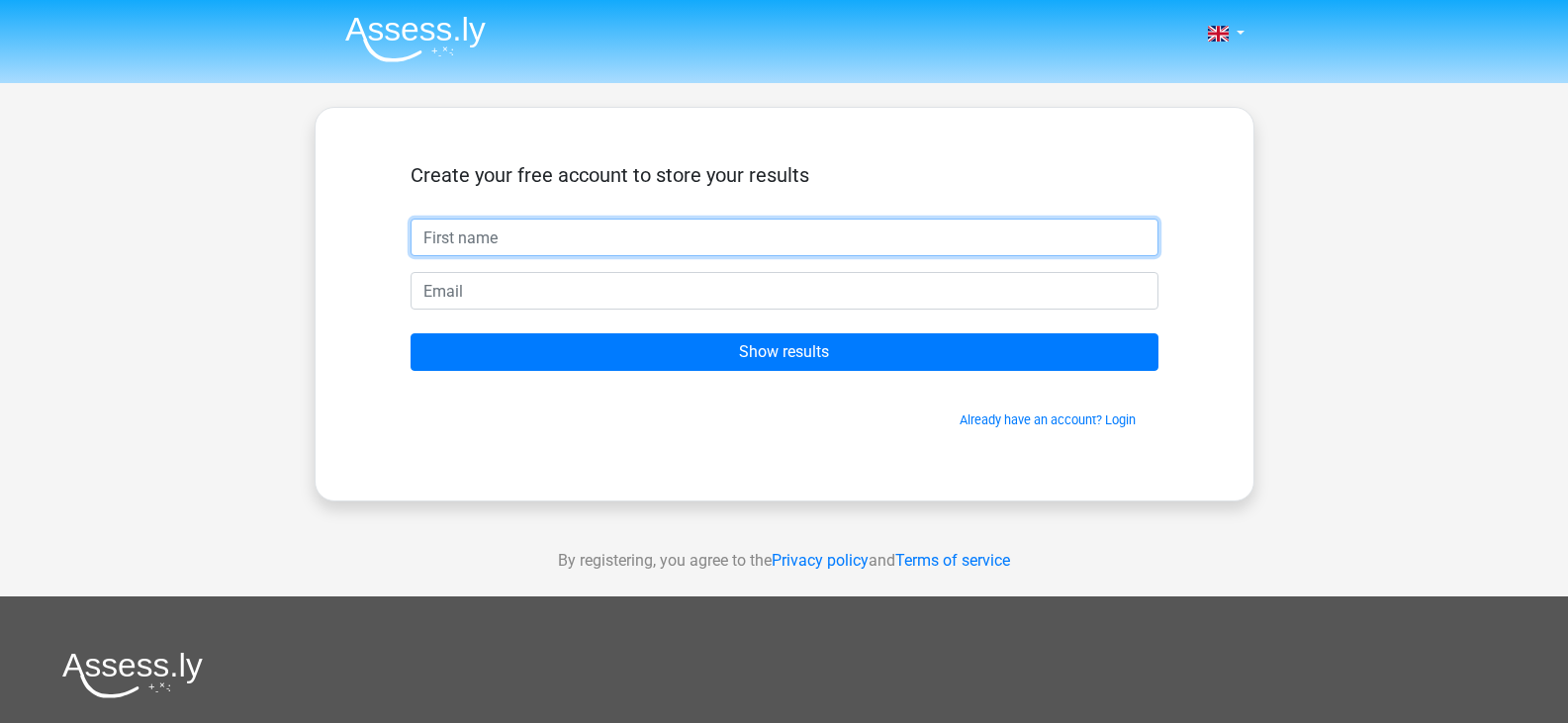
click at [619, 249] on input "text" at bounding box center [785, 237] width 748 height 38
type input "deco"
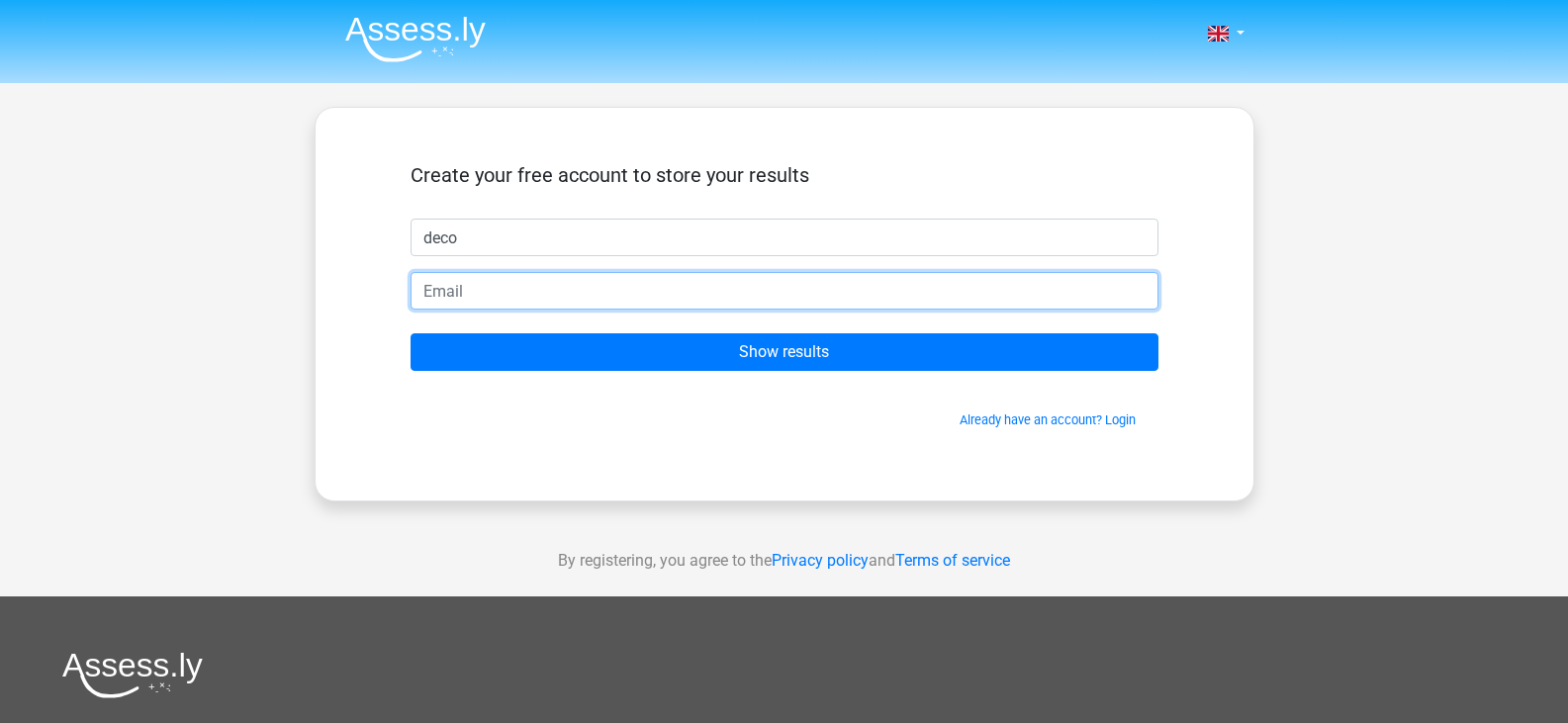
click at [629, 302] on input "email" at bounding box center [785, 291] width 748 height 38
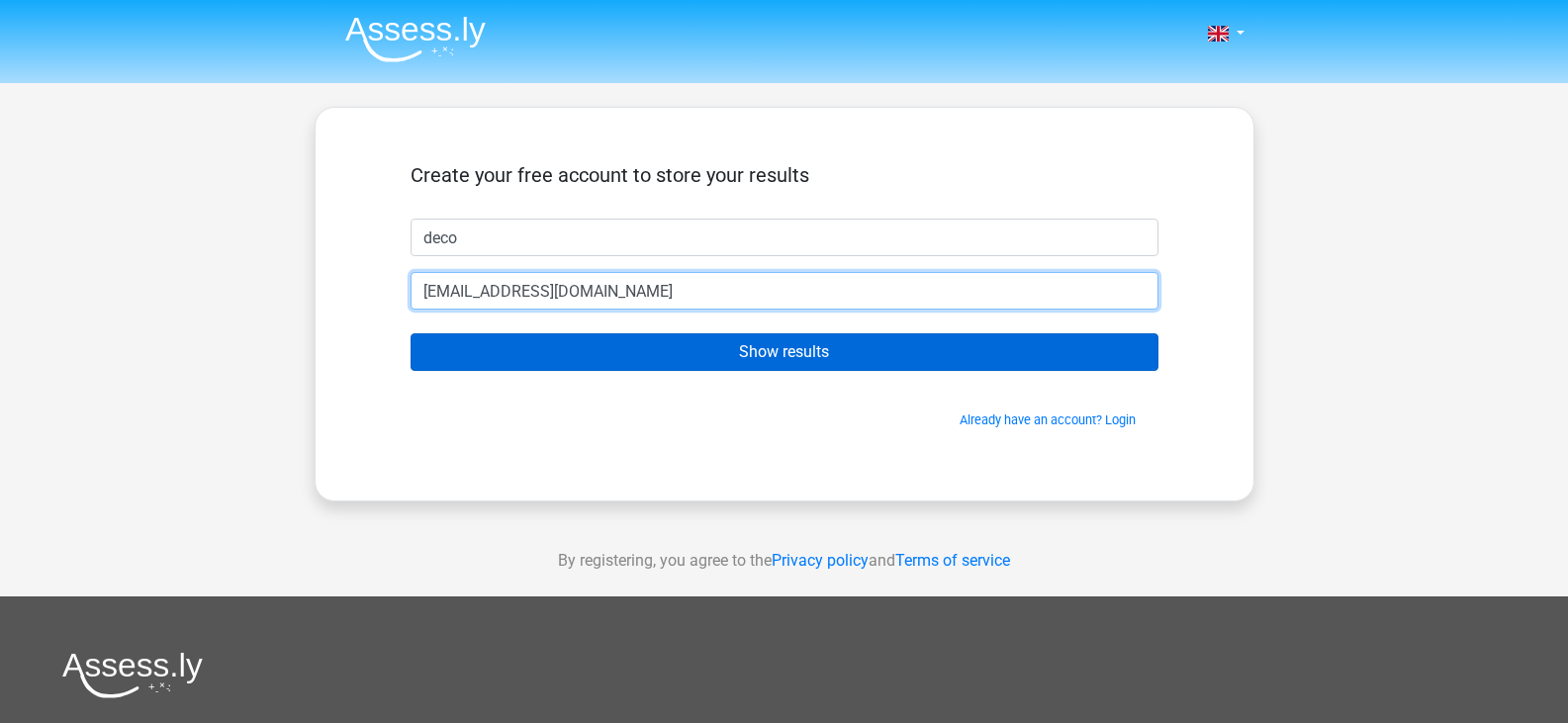
type input "simanjuntakdecovilano@gmail.com"
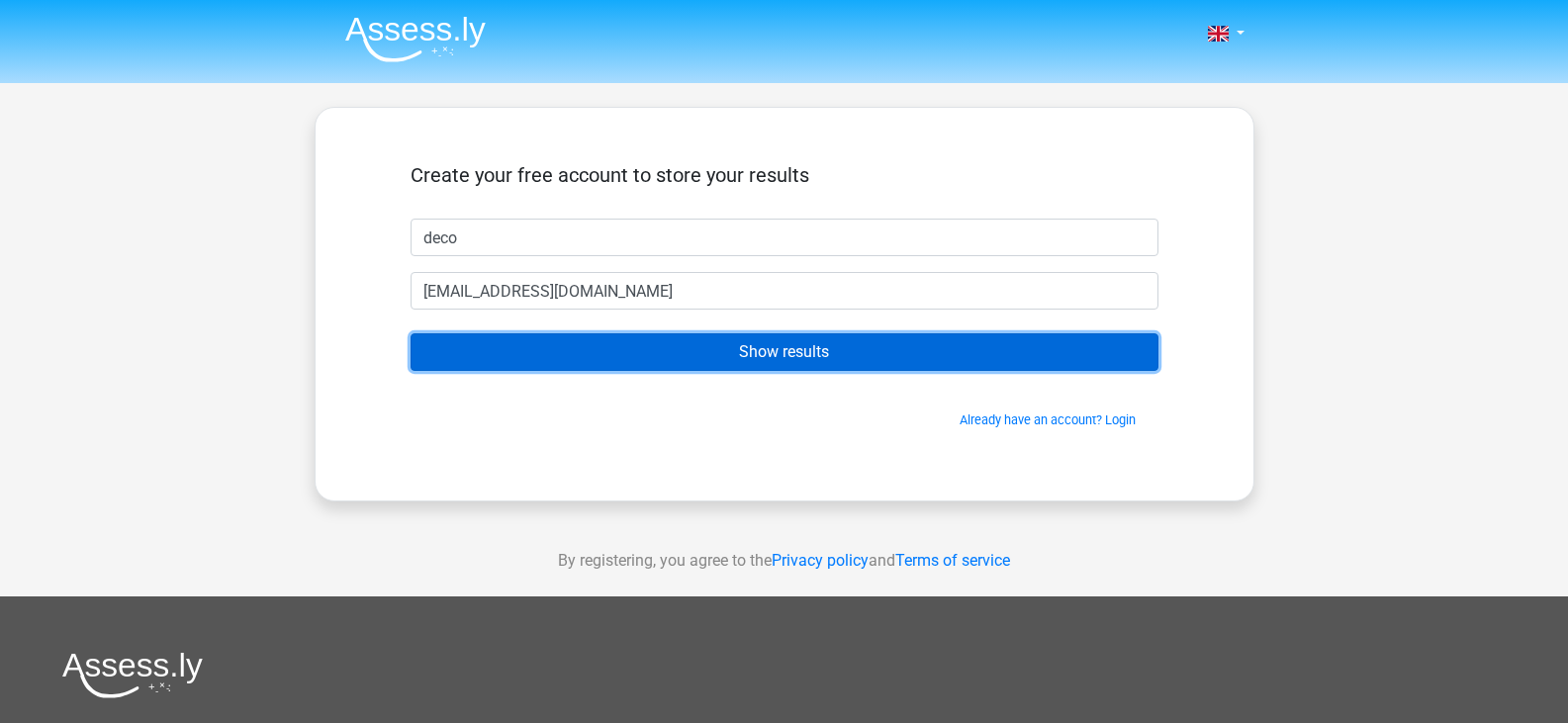
click at [661, 362] on input "Show results" at bounding box center [785, 352] width 748 height 38
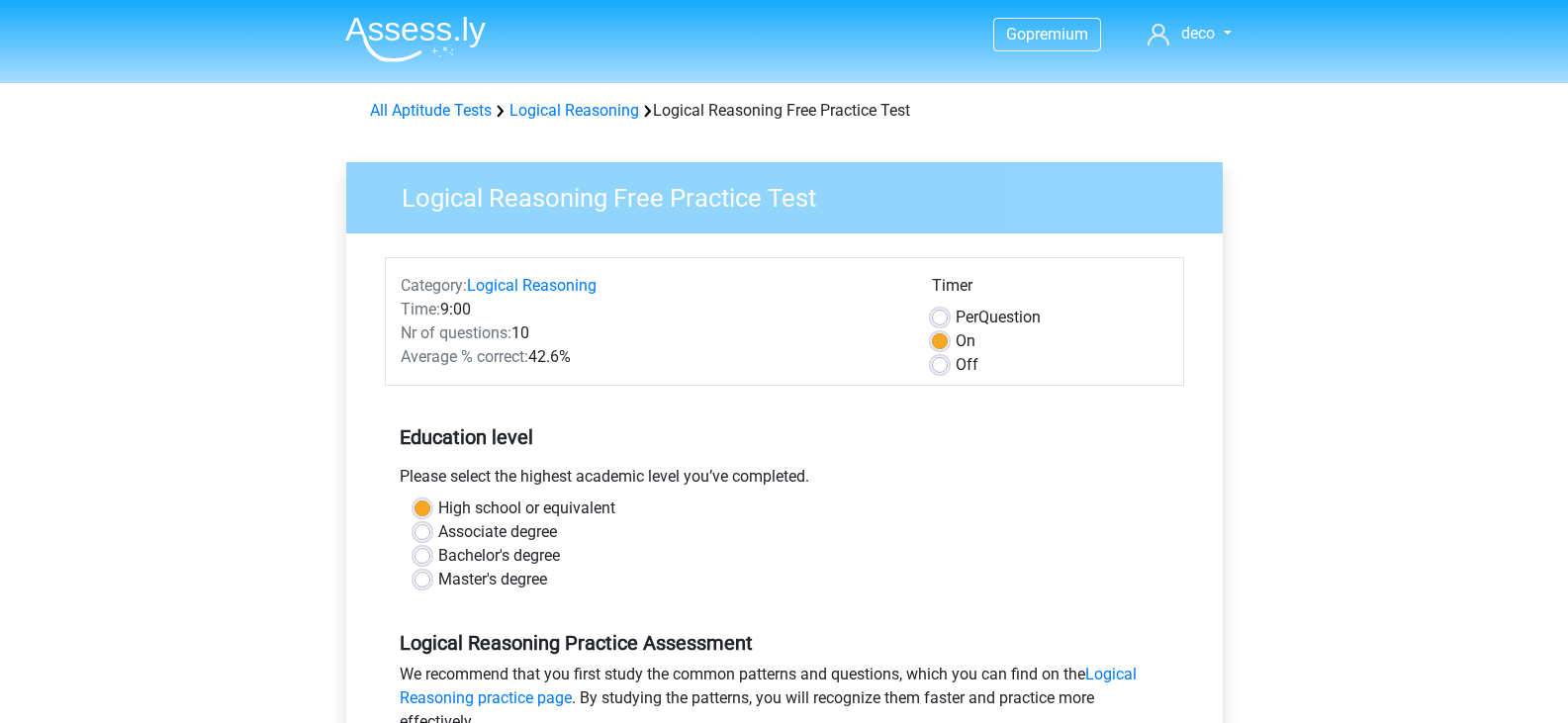
scroll to position [495, 0]
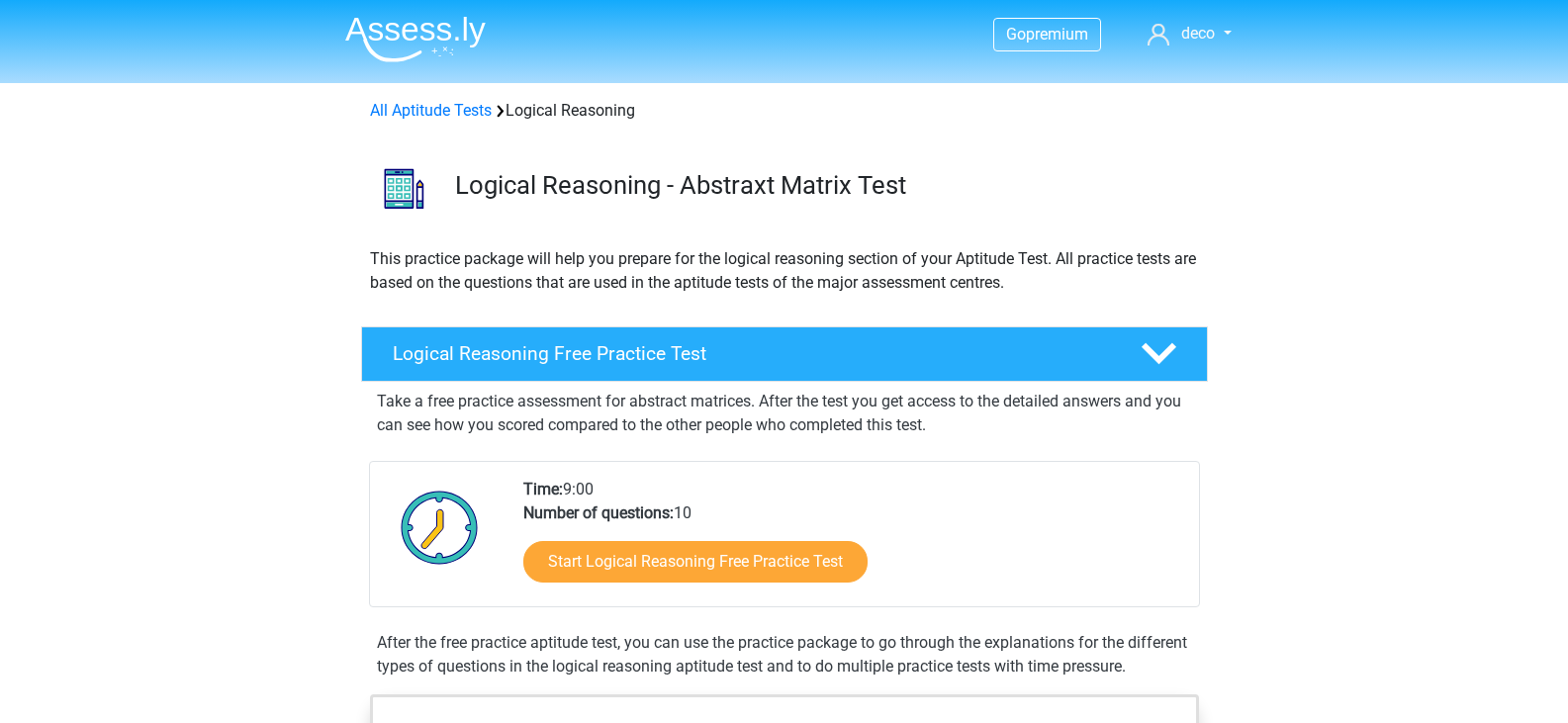
scroll to position [396, 0]
